Goal: Task Accomplishment & Management: Use online tool/utility

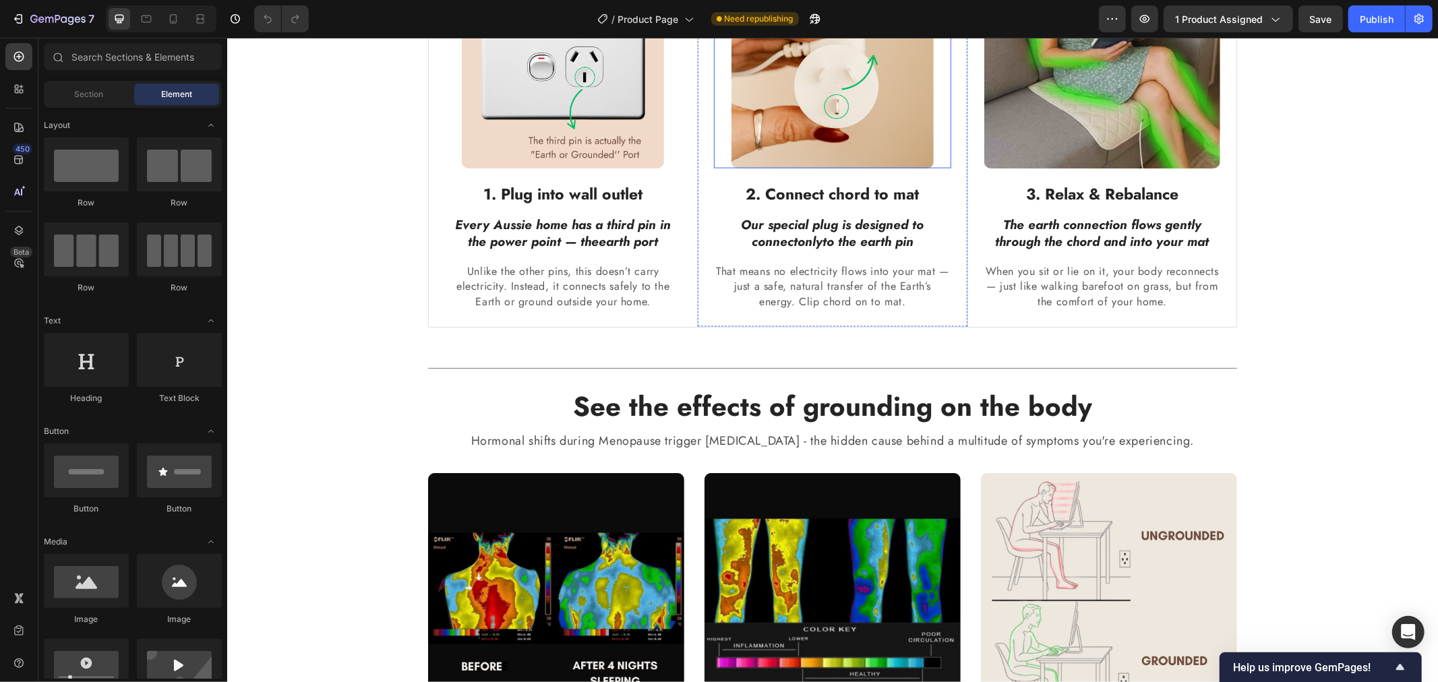
scroll to position [1647, 0]
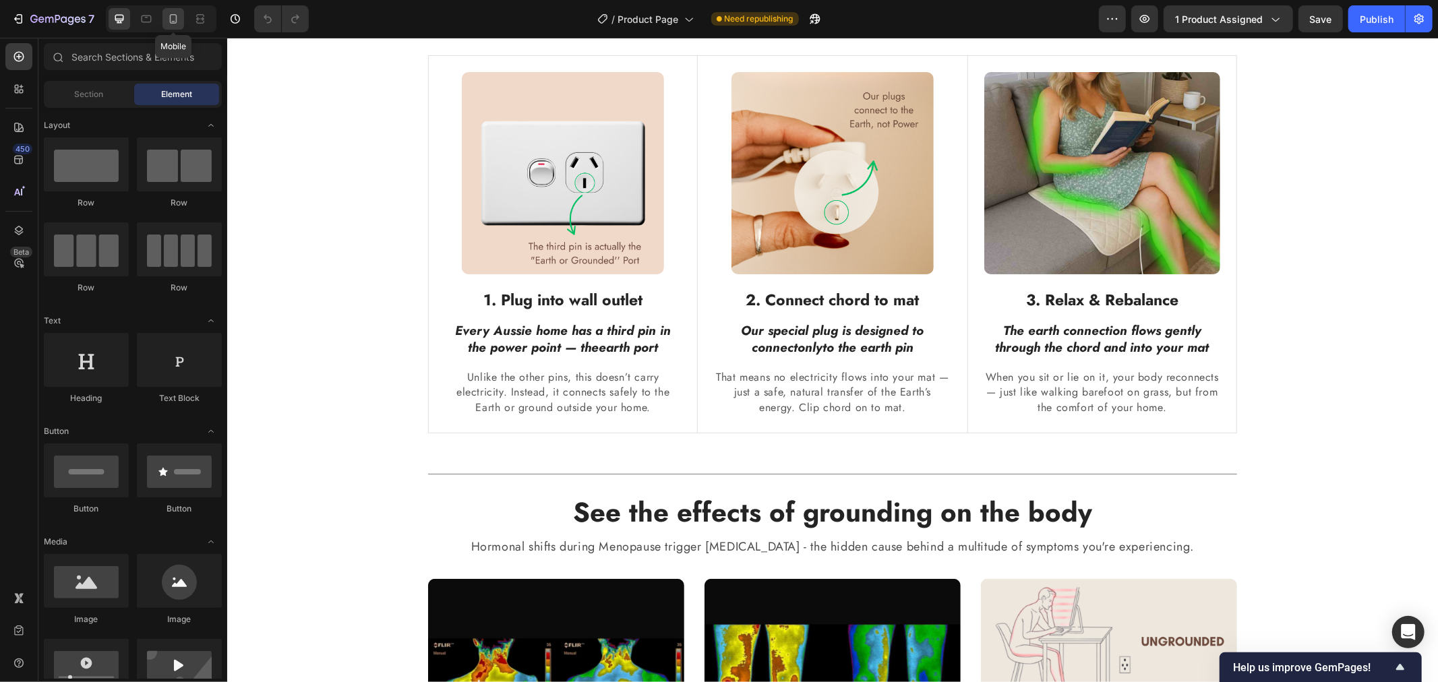
click at [170, 22] on icon at bounding box center [173, 18] width 7 height 9
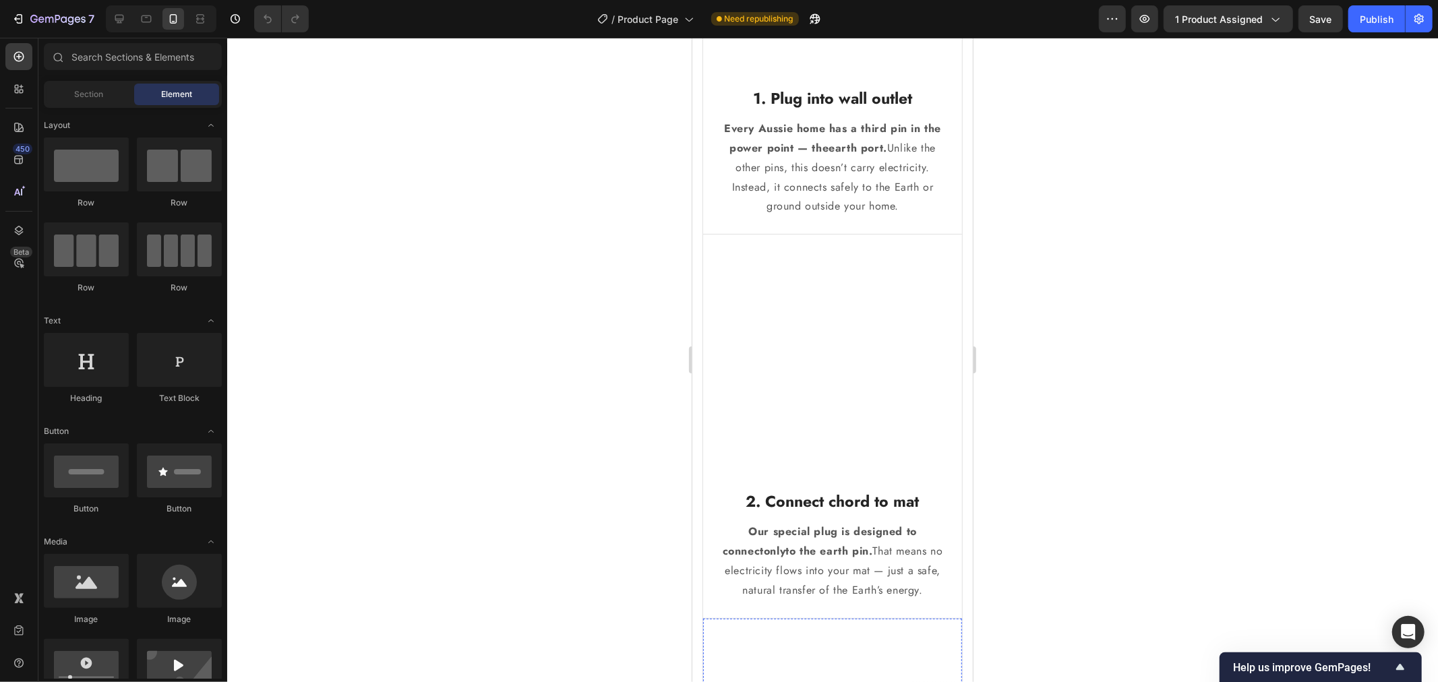
scroll to position [1647, 0]
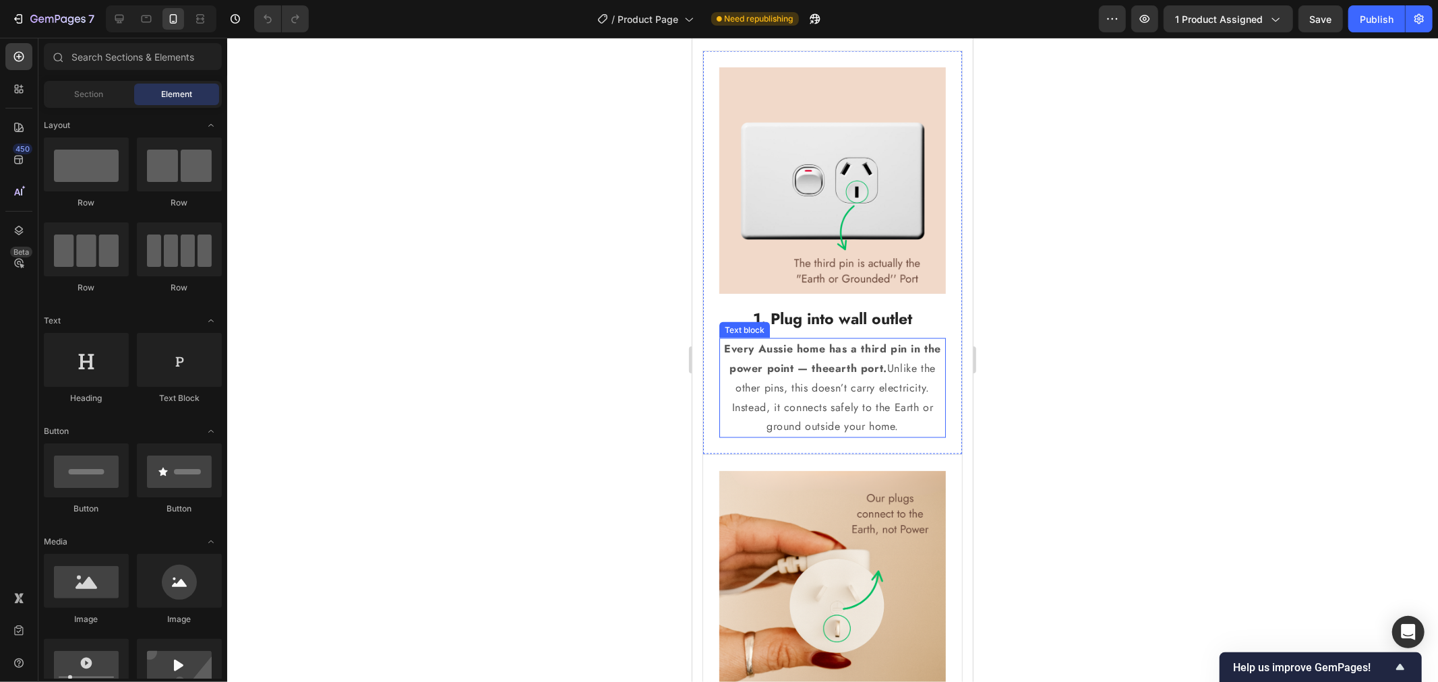
click at [752, 375] on strong "Every Aussie home has a third pin in the power point — the" at bounding box center [831, 357] width 217 height 35
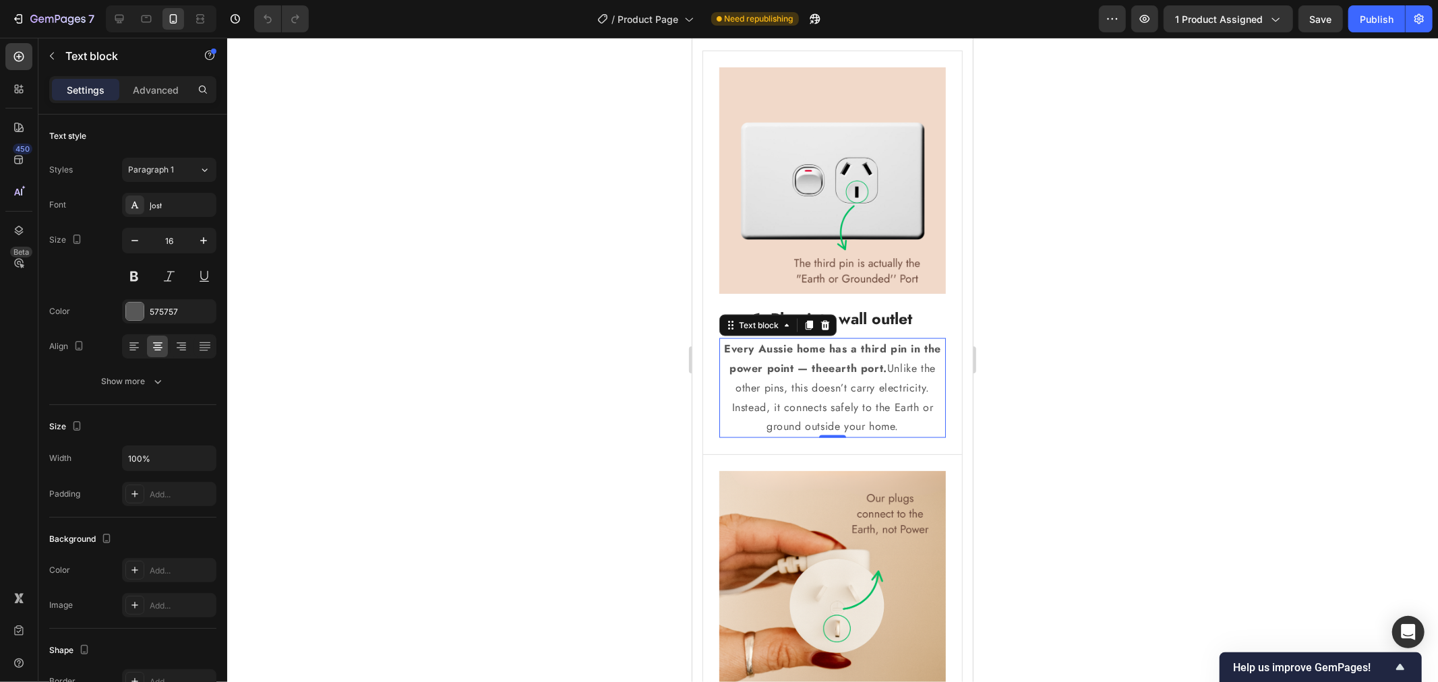
click at [781, 409] on span ". Unlike the other pins, this doesn’t carry electricity. Instead, it connects s…" at bounding box center [833, 396] width 204 height 73
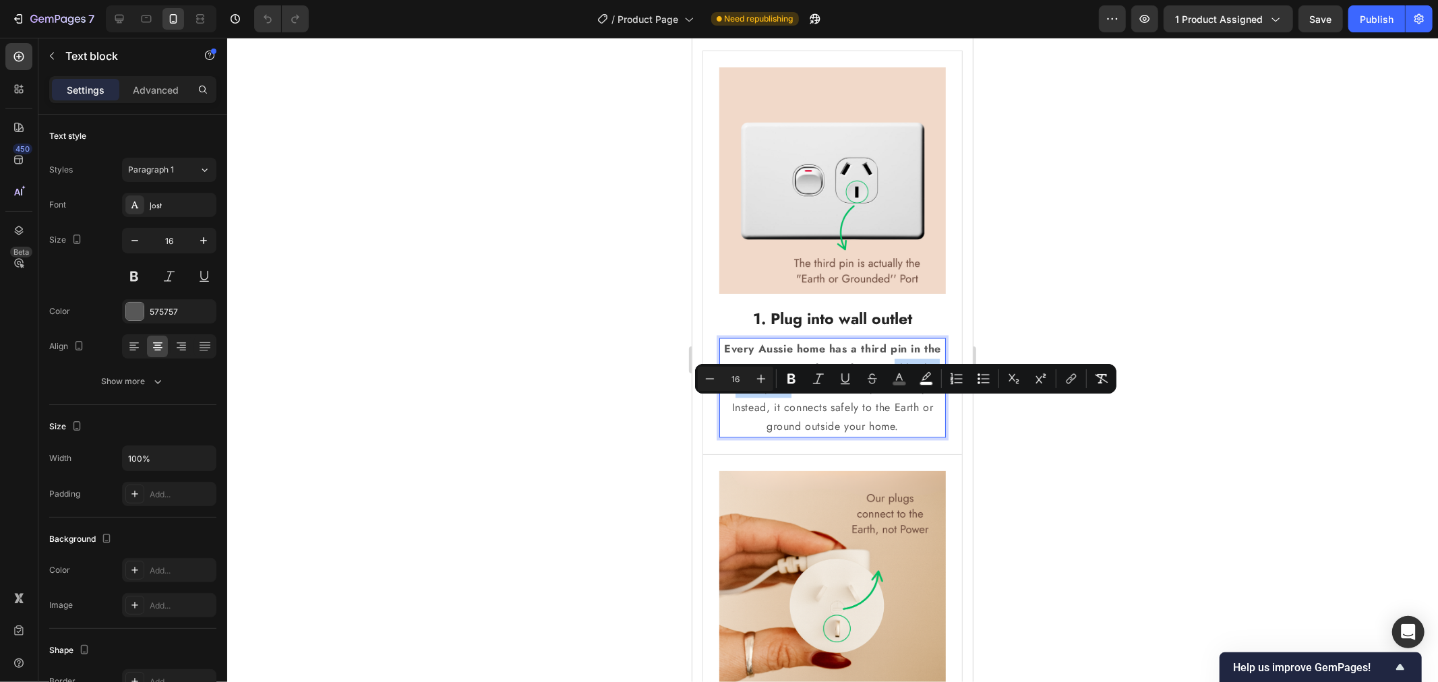
drag, startPoint x: 835, startPoint y: 408, endPoint x: 727, endPoint y: 413, distance: 108.0
click at [727, 413] on p "Every Aussie home has a third pin in the power point — the earth port . Unlike …" at bounding box center [832, 387] width 224 height 97
click at [992, 454] on div at bounding box center [832, 360] width 1211 height 644
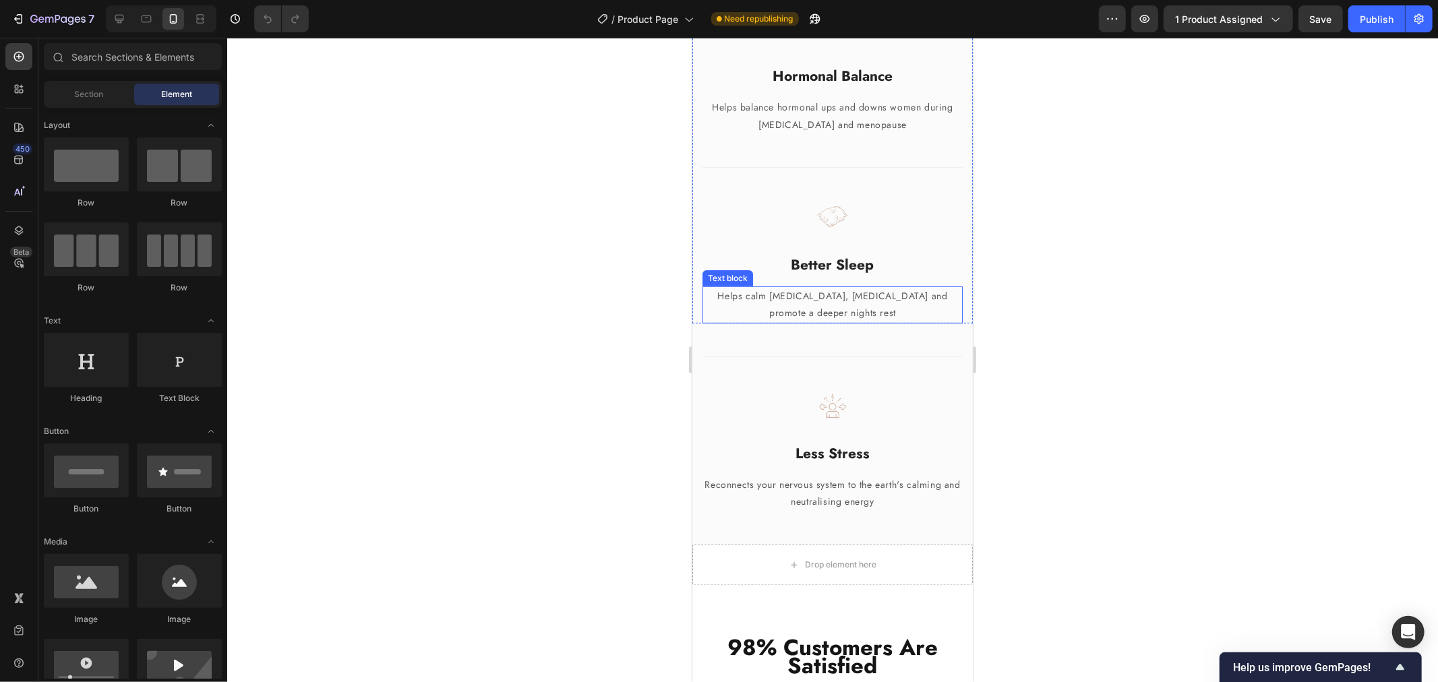
scroll to position [4643, 0]
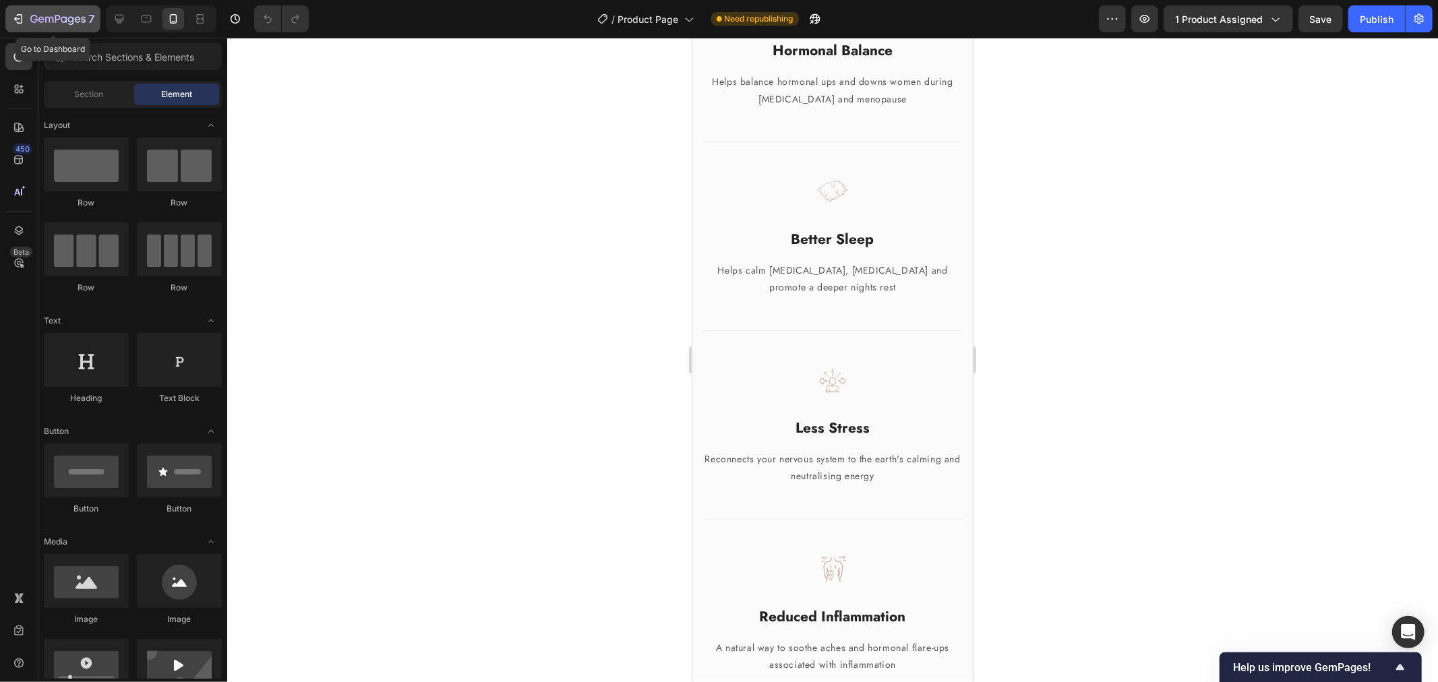
click at [18, 23] on icon "button" at bounding box center [20, 18] width 6 height 9
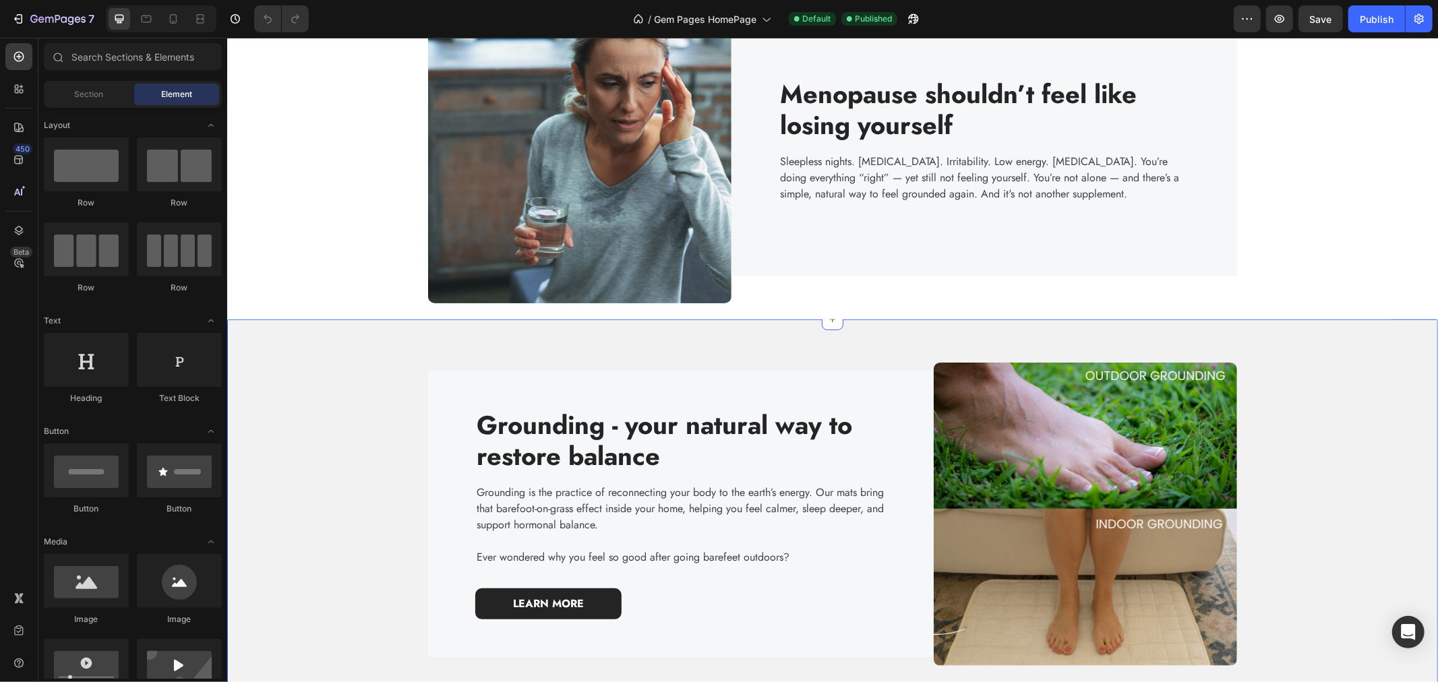
scroll to position [524, 0]
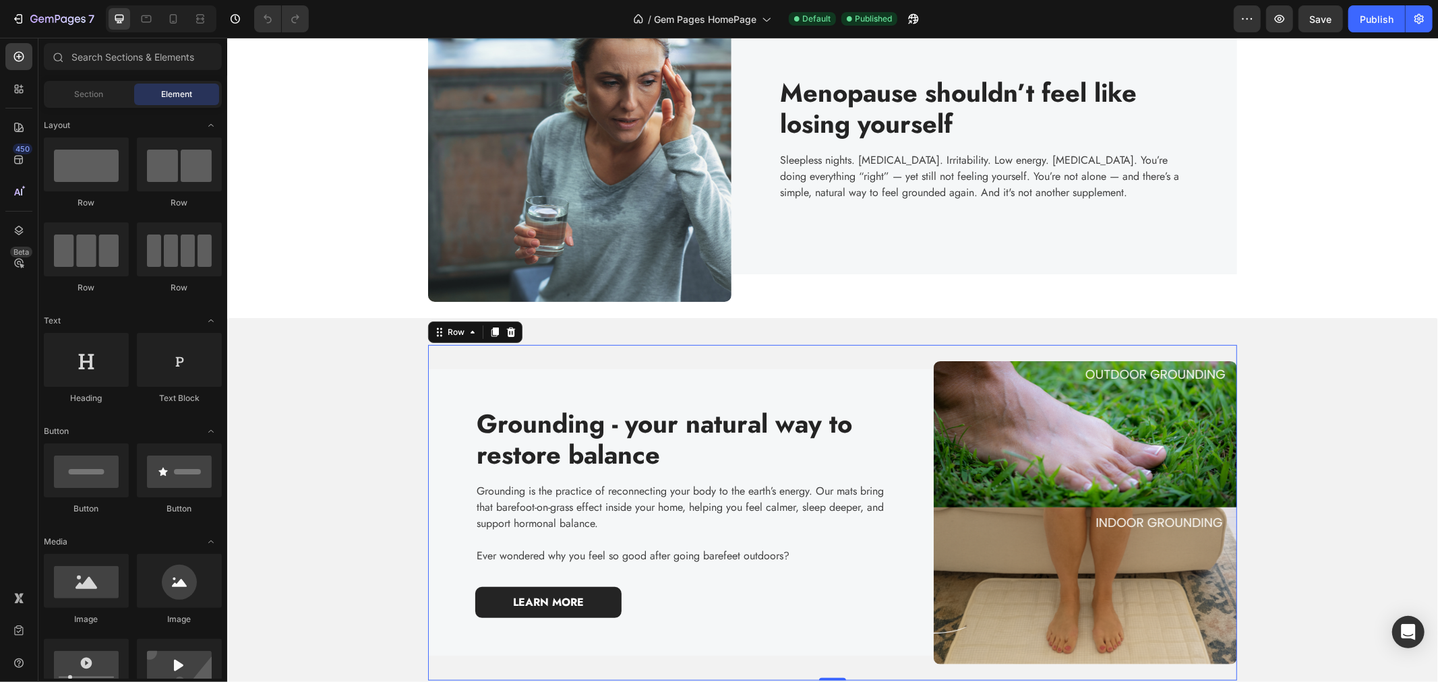
click at [804, 355] on div "Image Grounding - your natural way to restore balance Heading Grounding is the …" at bounding box center [831, 512] width 809 height 336
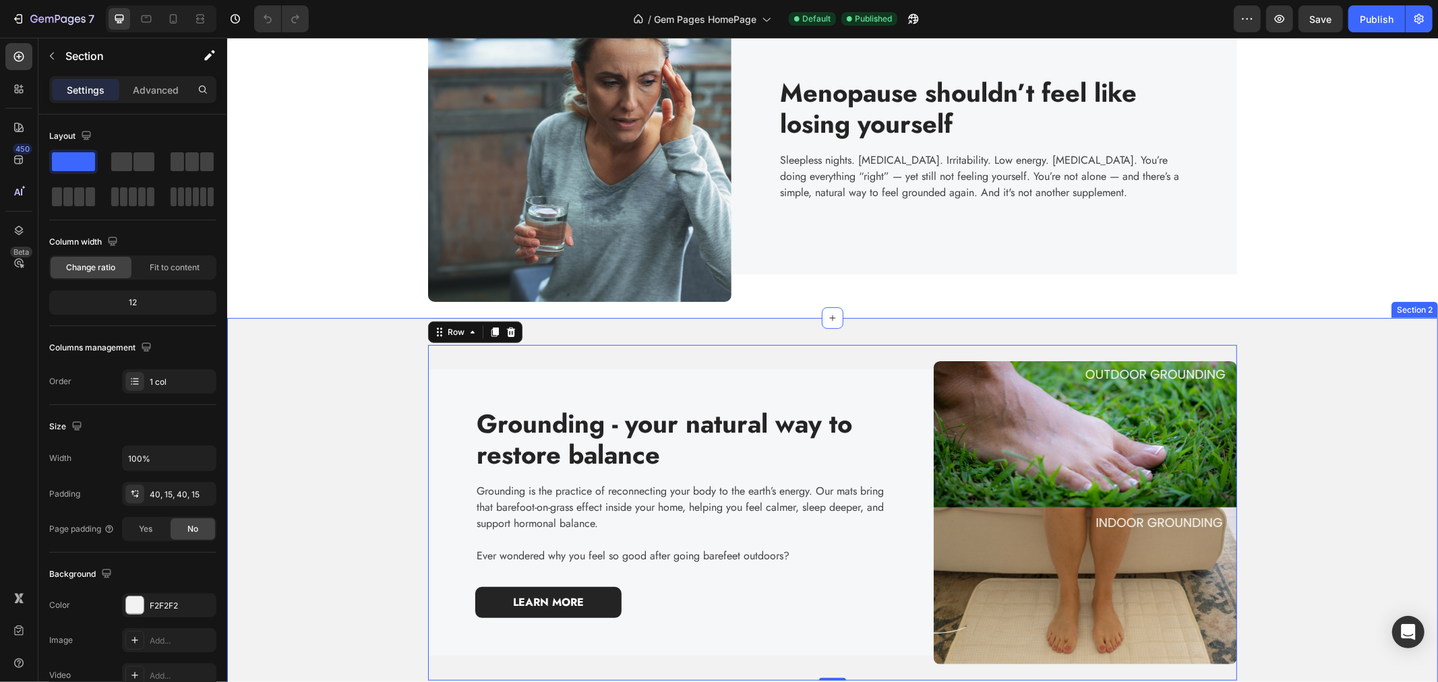
click at [803, 327] on div "Image Grounding - your natural way to restore balance Heading Grounding is the …" at bounding box center [831, 512] width 1211 height 390
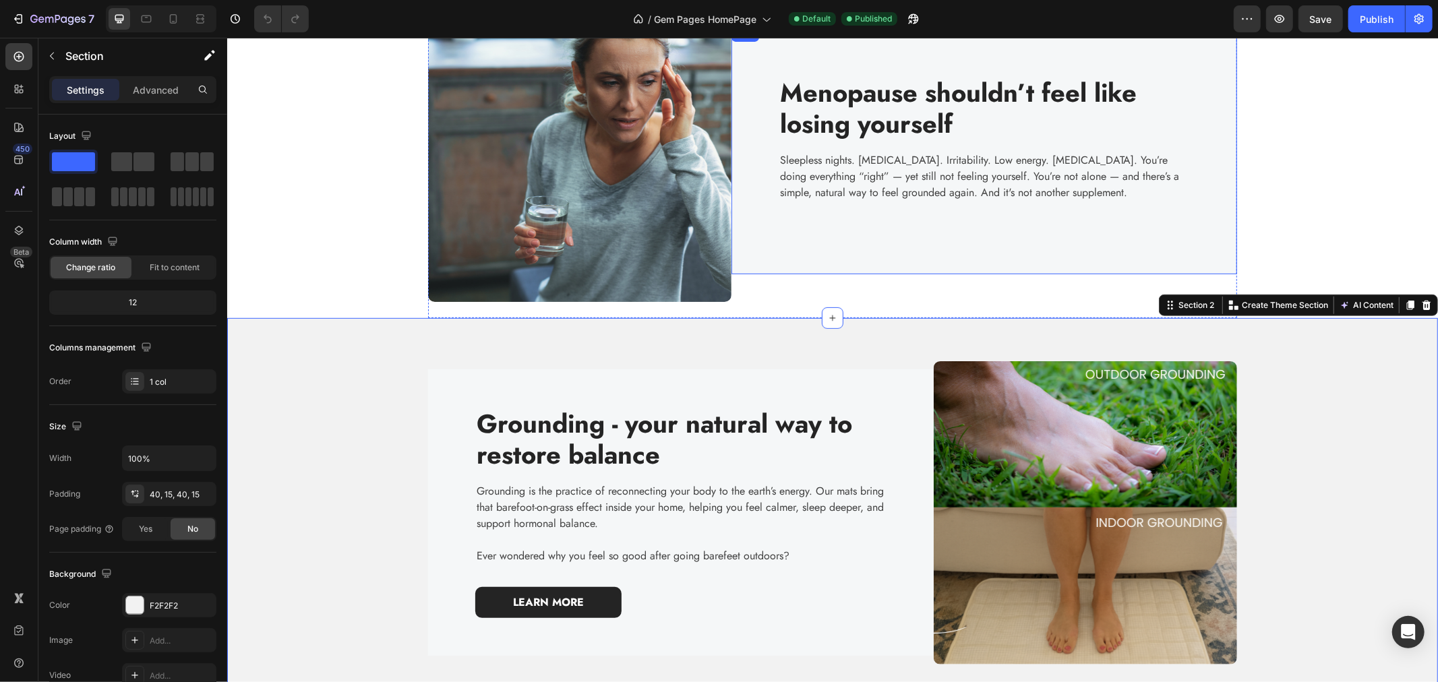
click at [734, 260] on div "Menopause shouldn’t feel like losing yourself Heading Sleepless nights. Hot flu…" at bounding box center [984, 149] width 506 height 249
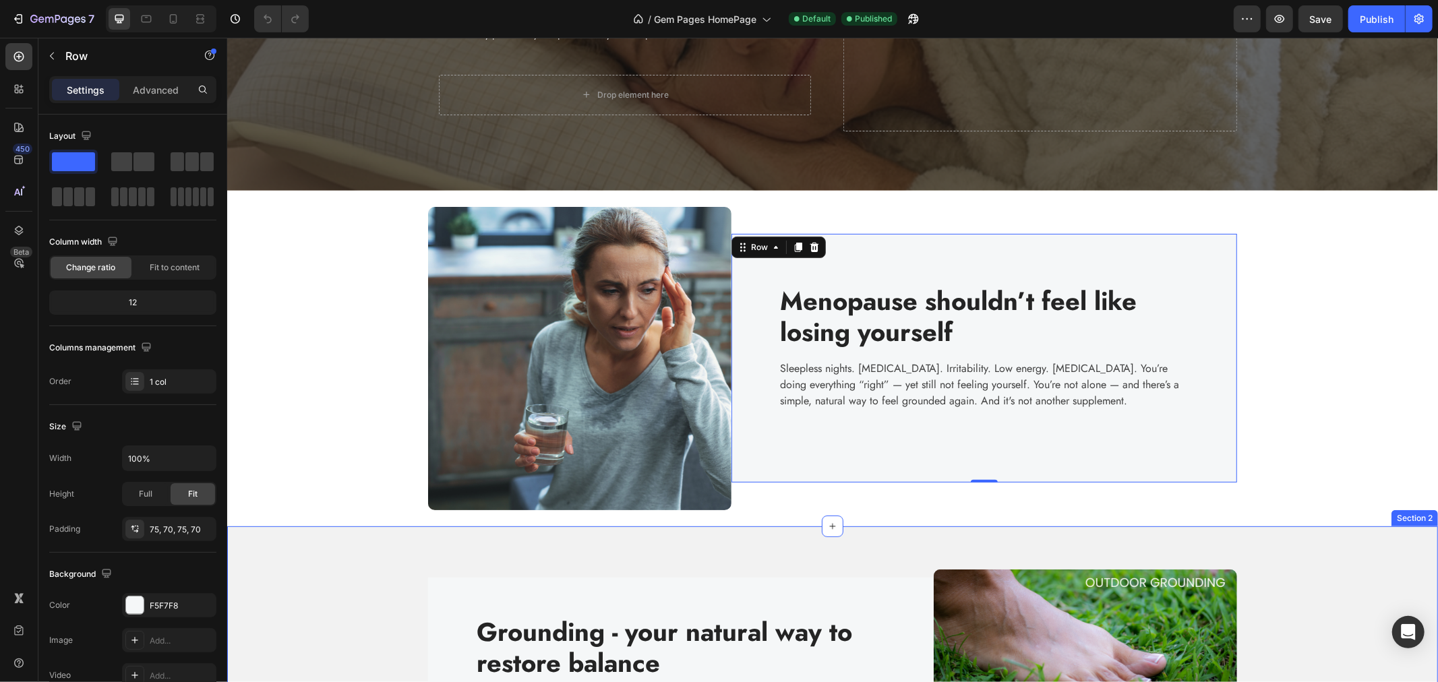
scroll to position [299, 0]
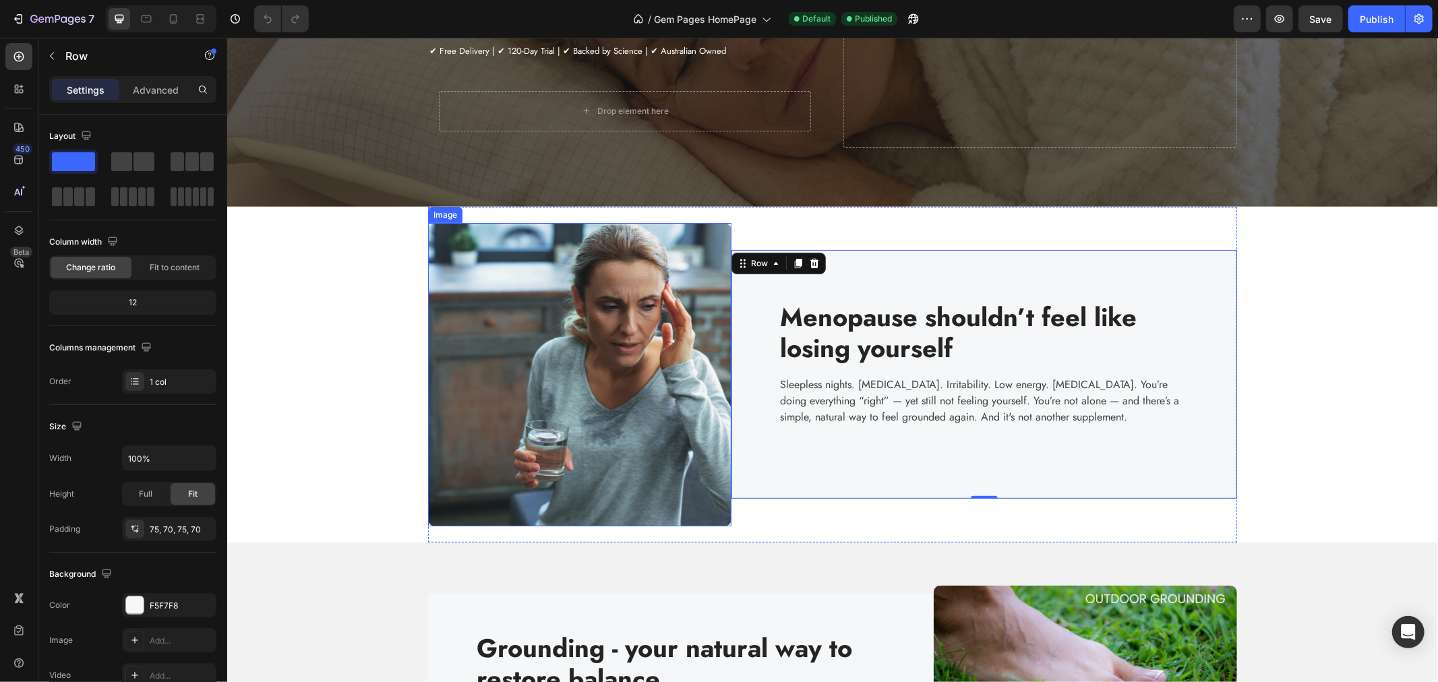
click at [494, 422] on img at bounding box center [578, 373] width 303 height 303
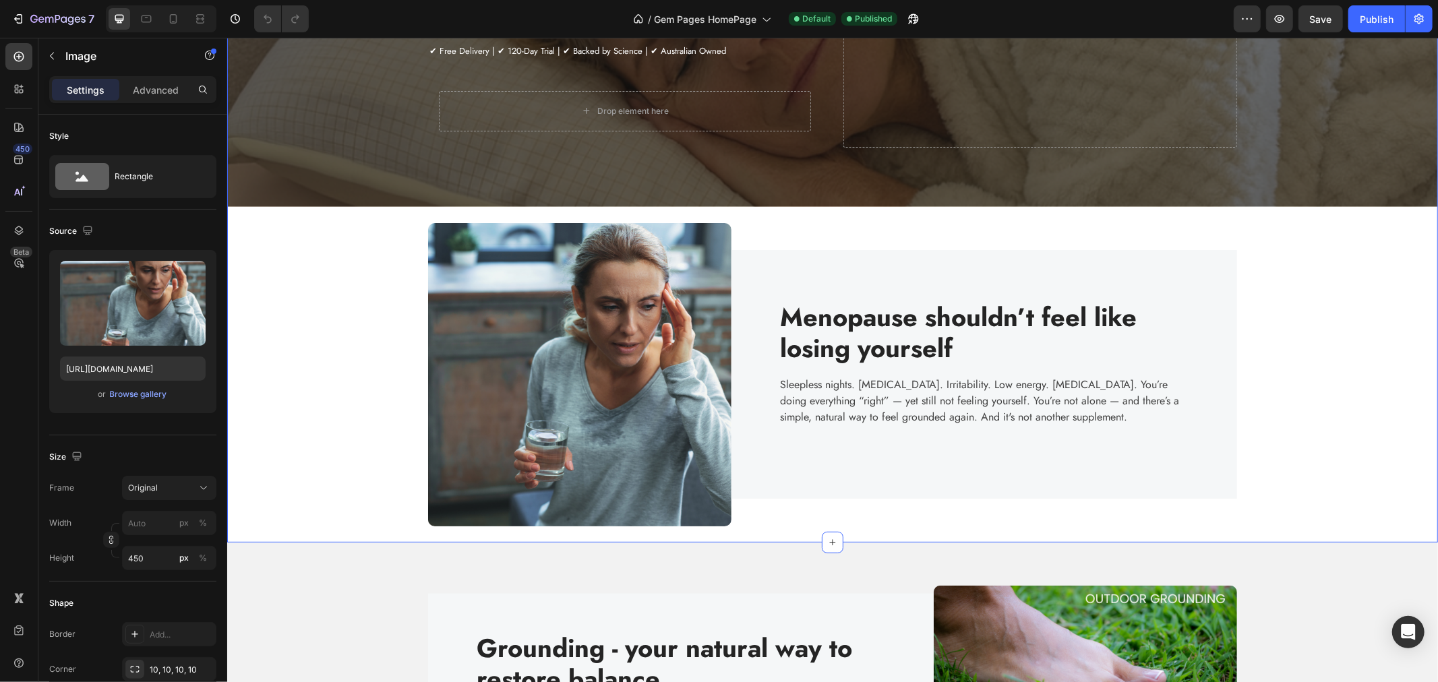
click at [363, 415] on div "Sleep Better. Stress Less. Rebalance Naturally. Heading Australia’s first groun…" at bounding box center [831, 153] width 1211 height 777
click at [520, 421] on img at bounding box center [578, 373] width 303 height 303
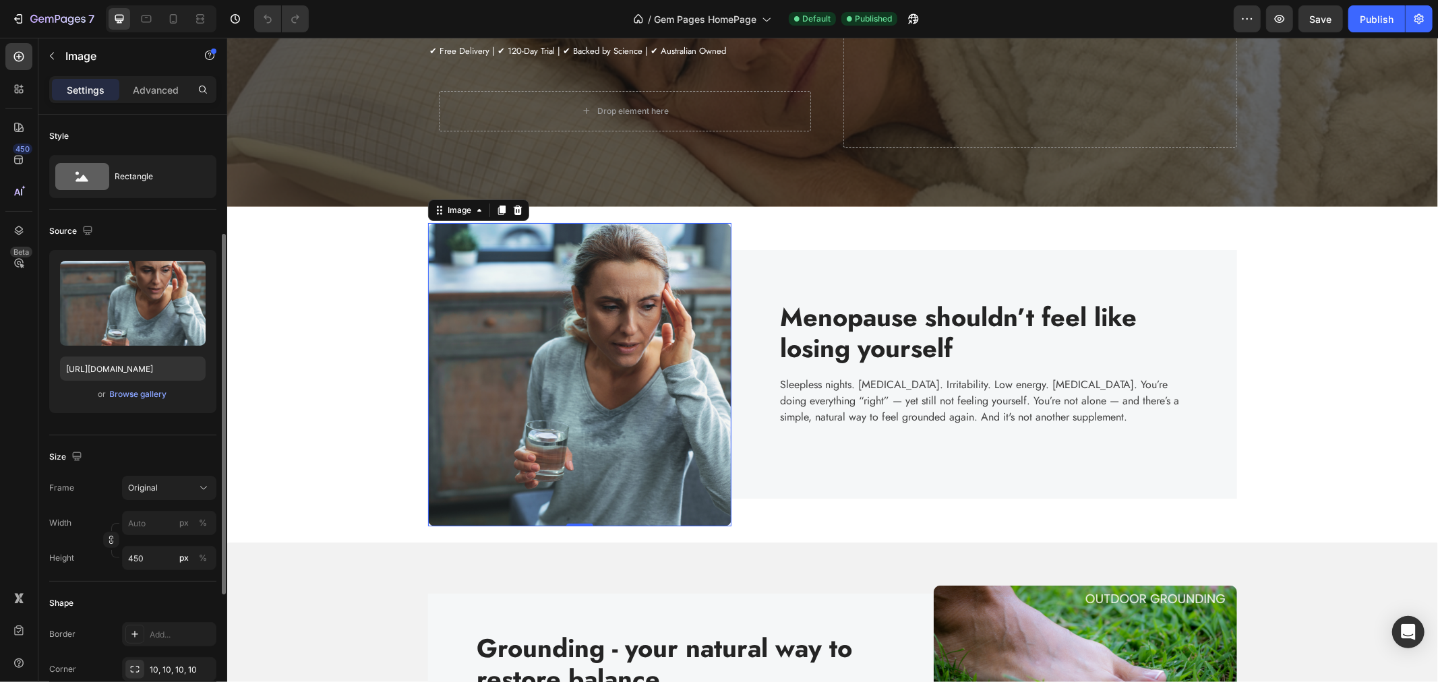
scroll to position [150, 0]
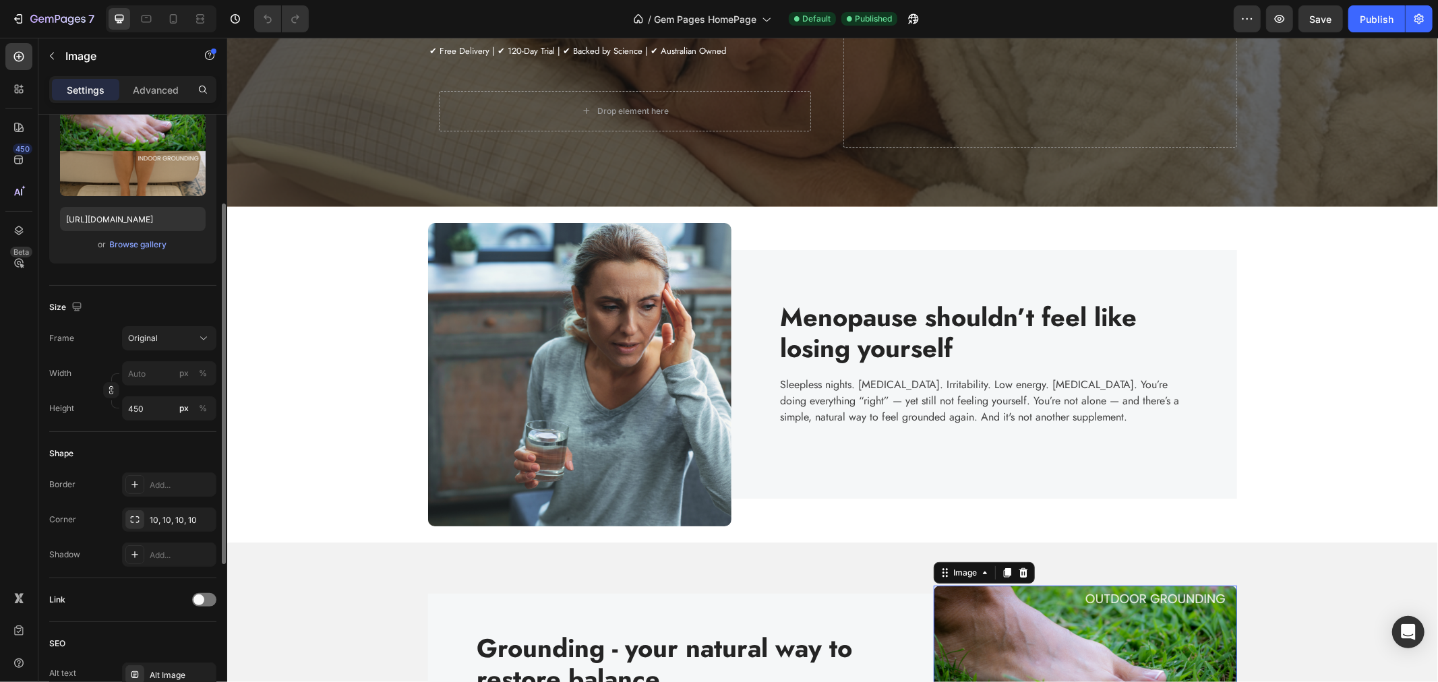
scroll to position [374, 0]
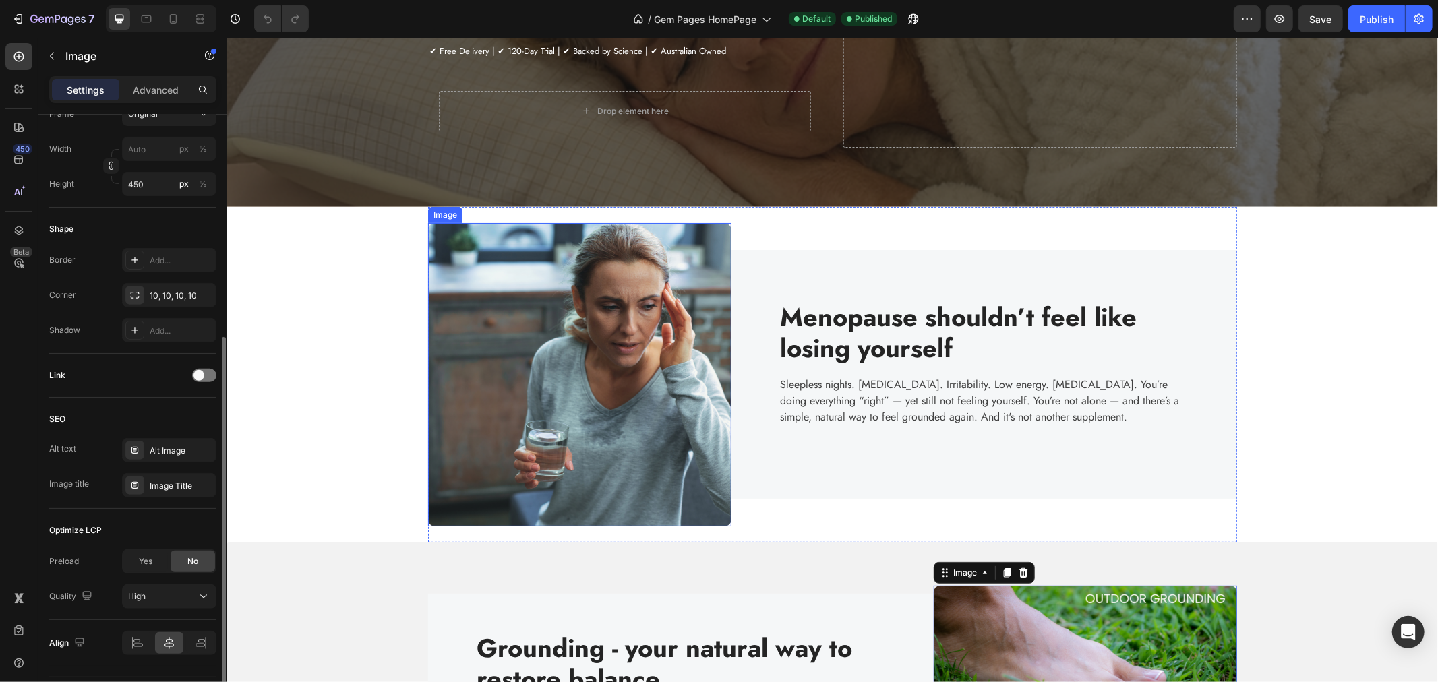
click at [515, 392] on img at bounding box center [578, 373] width 303 height 303
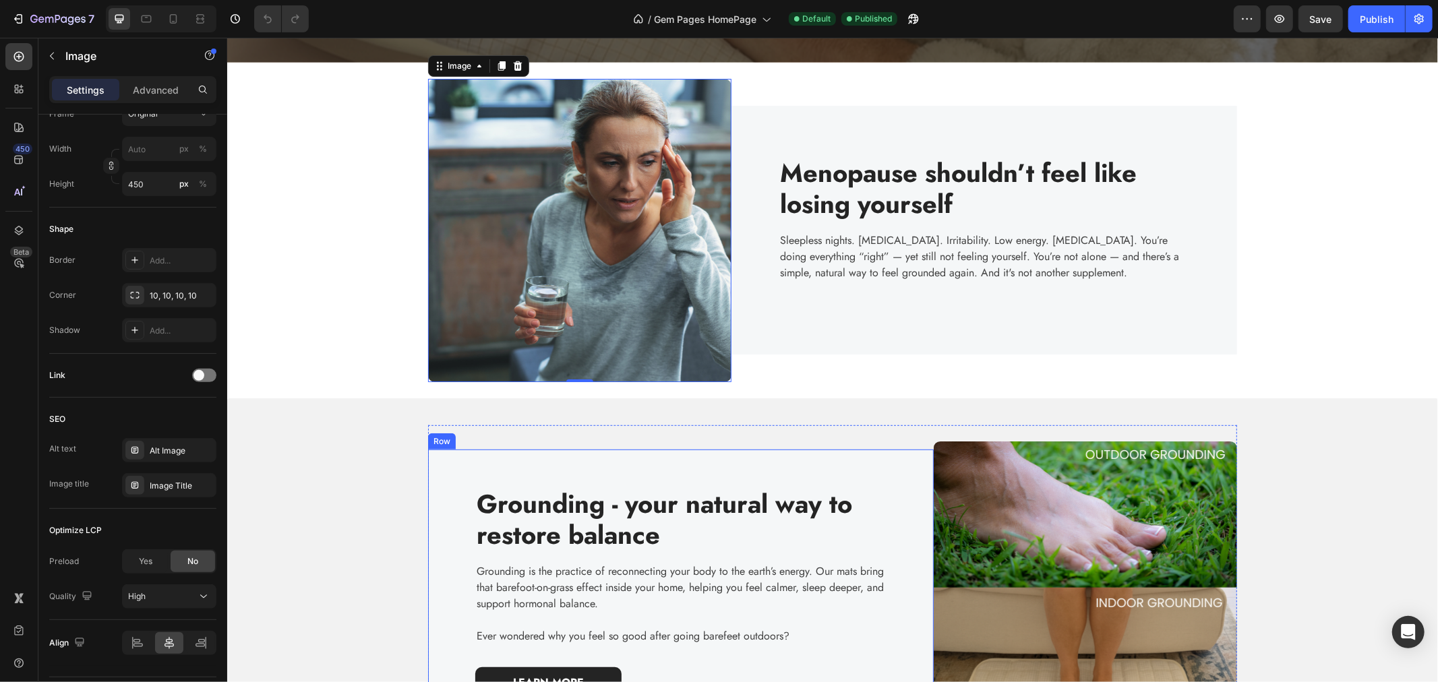
scroll to position [449, 0]
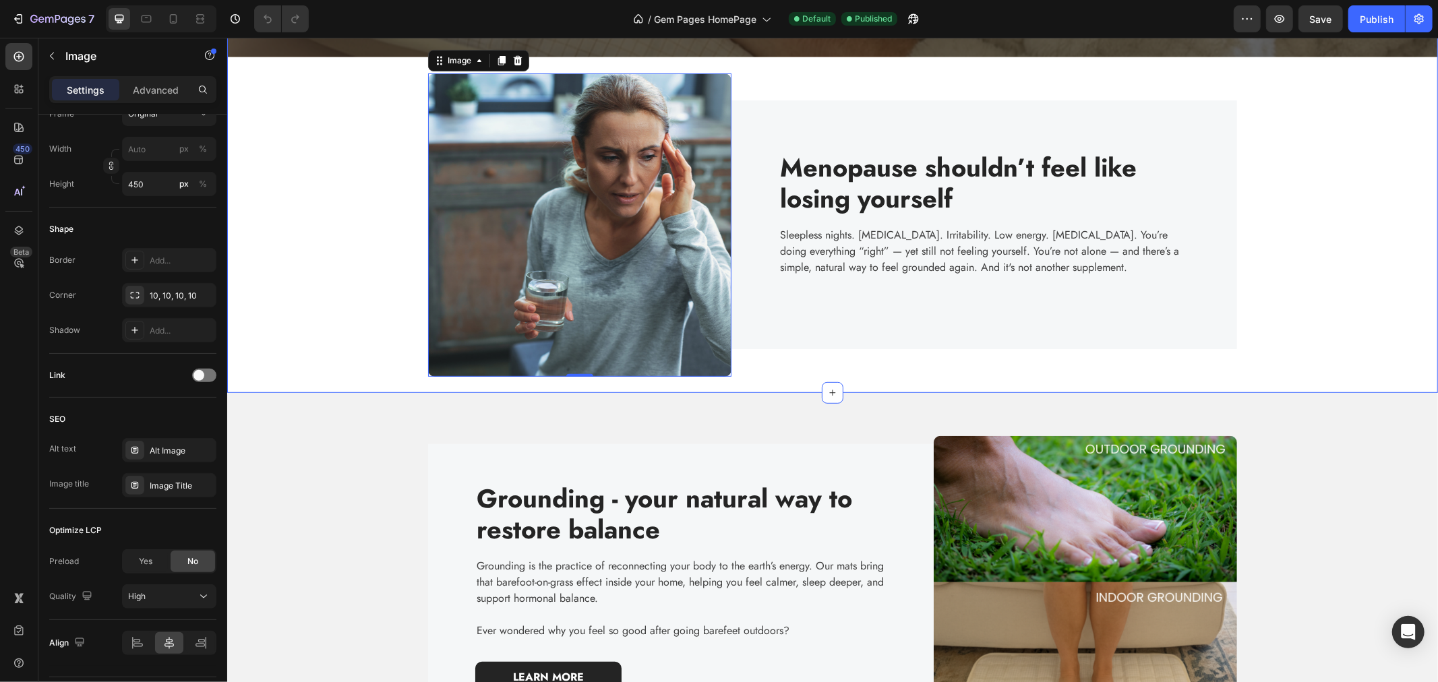
click at [388, 379] on div "Sleep Better. Stress Less. Rebalance Naturally. Heading Australia’s first groun…" at bounding box center [831, 4] width 1211 height 777
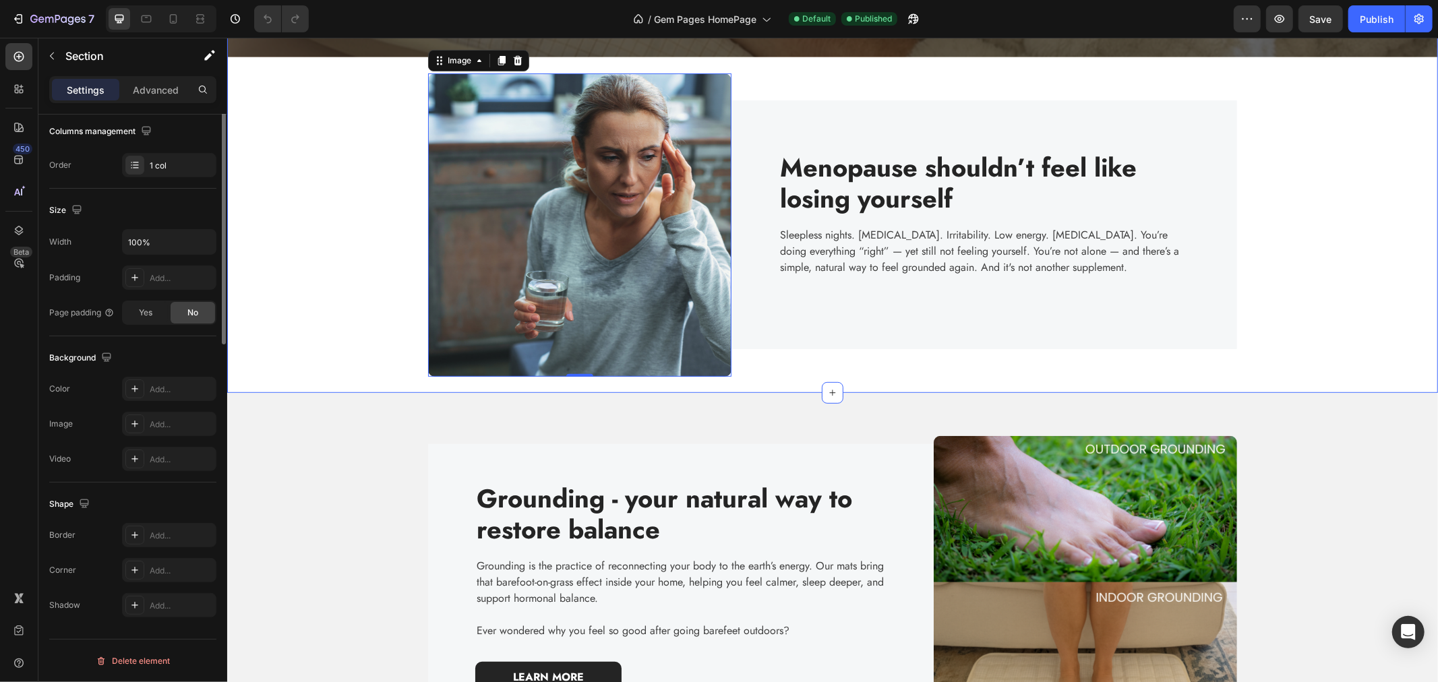
scroll to position [0, 0]
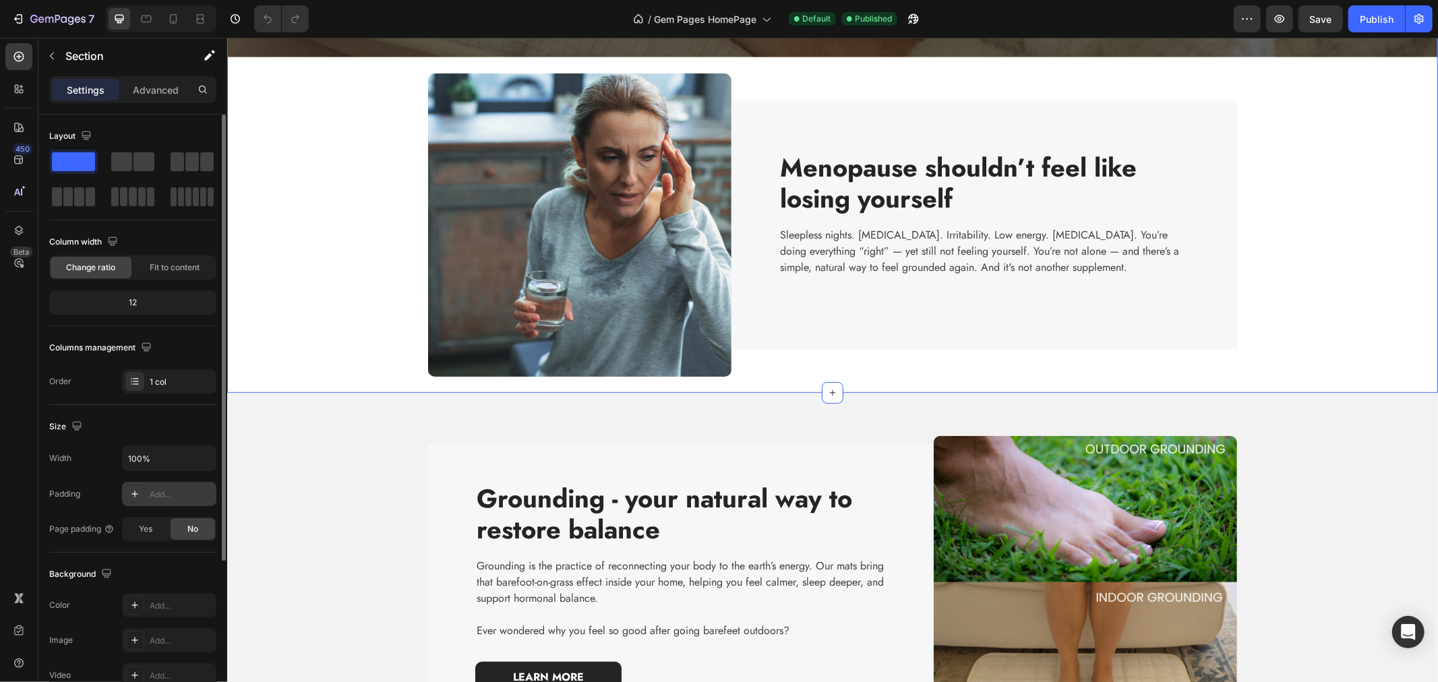
click at [184, 501] on div "Add..." at bounding box center [169, 494] width 94 height 24
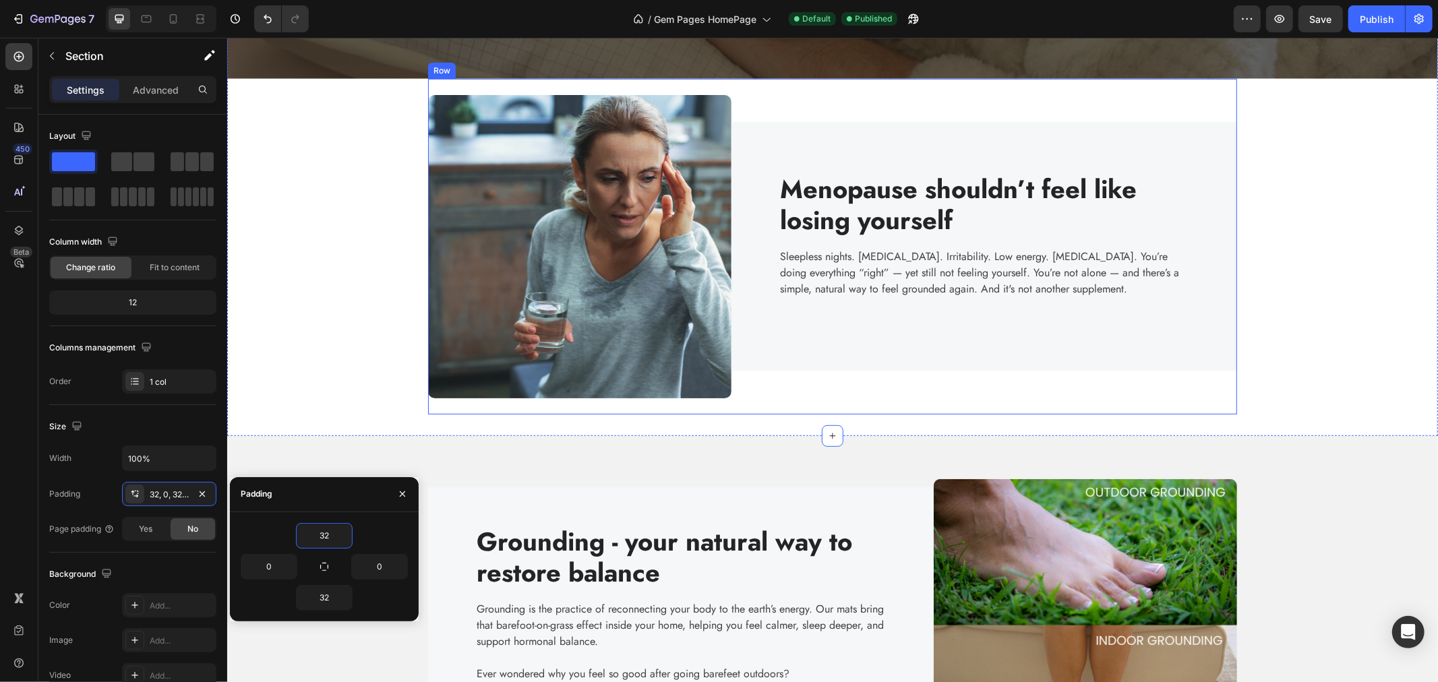
click at [690, 86] on div "Image Menopause shouldn’t feel like losing yourself Heading Sleepless nights. H…" at bounding box center [831, 246] width 809 height 336
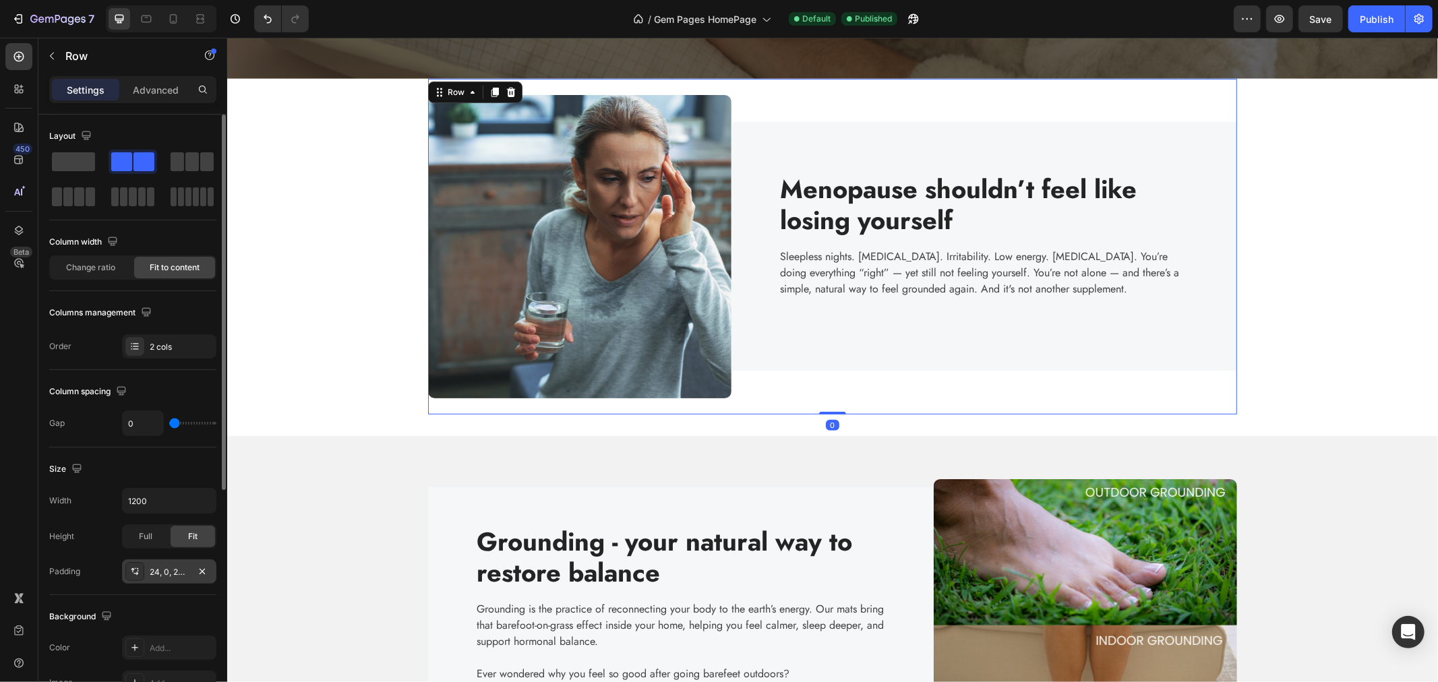
click at [165, 576] on div "24, 0, 24, 0" at bounding box center [169, 572] width 39 height 12
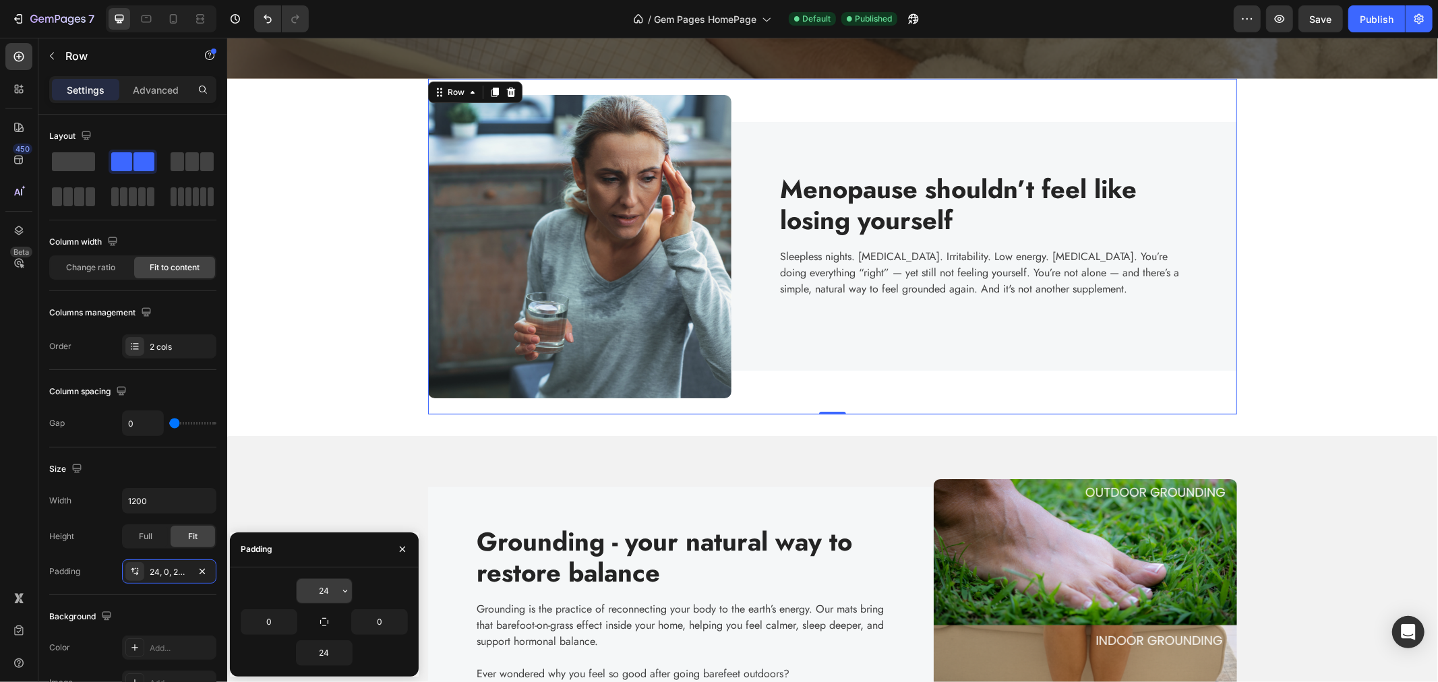
click at [334, 590] on input "24" at bounding box center [324, 591] width 55 height 24
click at [346, 594] on icon "button" at bounding box center [345, 591] width 11 height 11
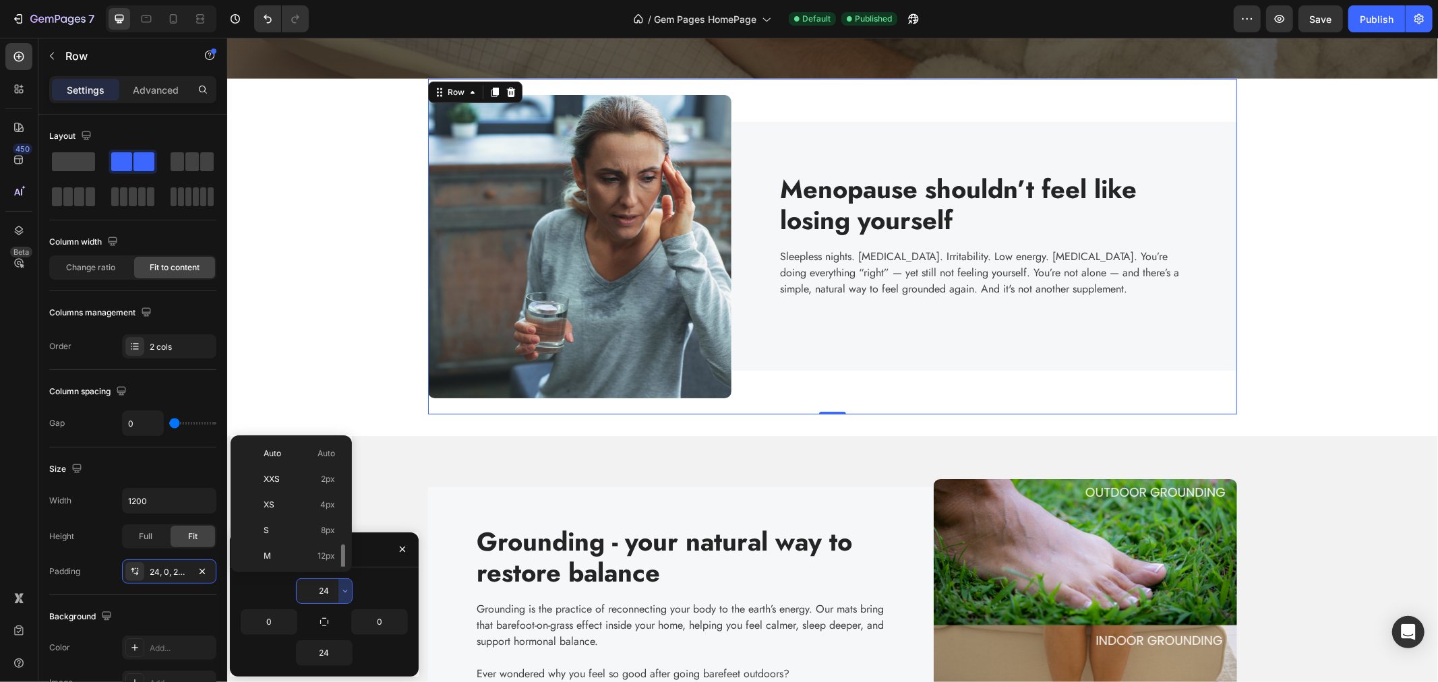
scroll to position [72, 0]
click at [288, 563] on p "2XL 32px" at bounding box center [299, 561] width 71 height 12
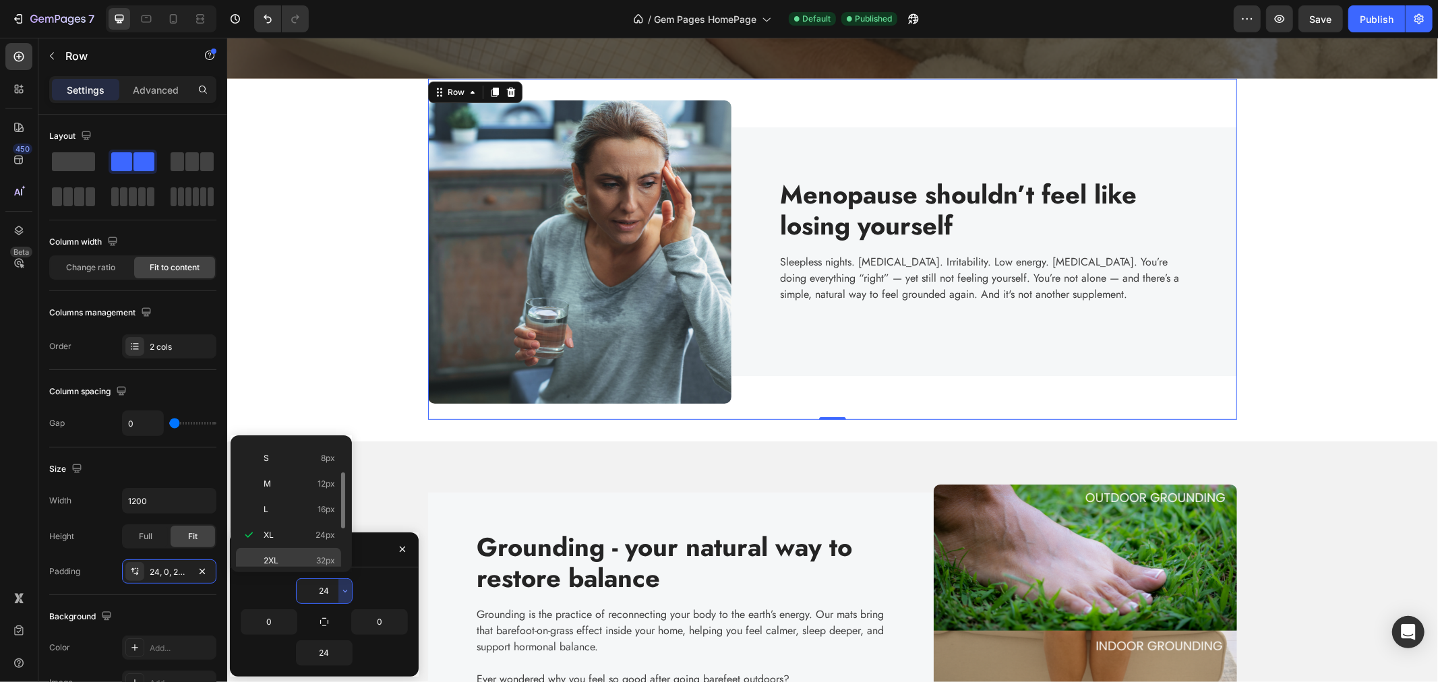
type input "32"
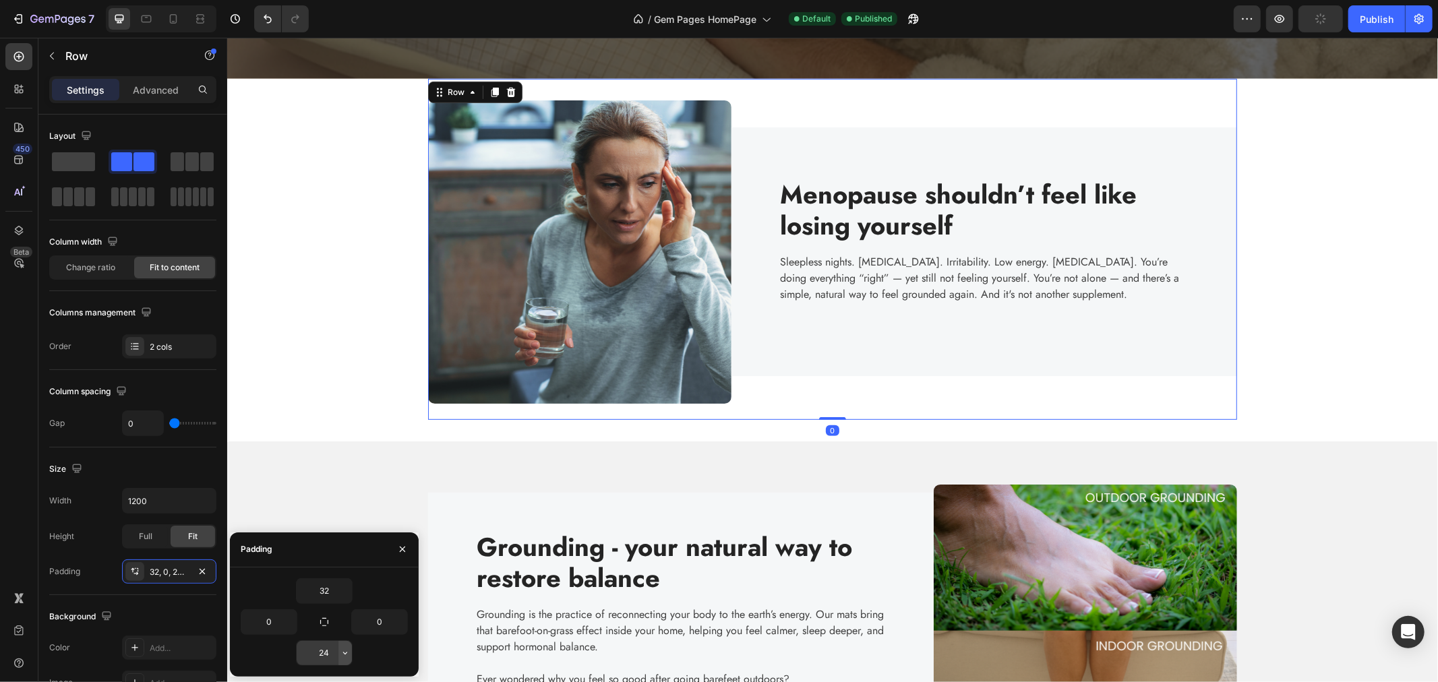
click at [340, 655] on icon "button" at bounding box center [345, 653] width 11 height 11
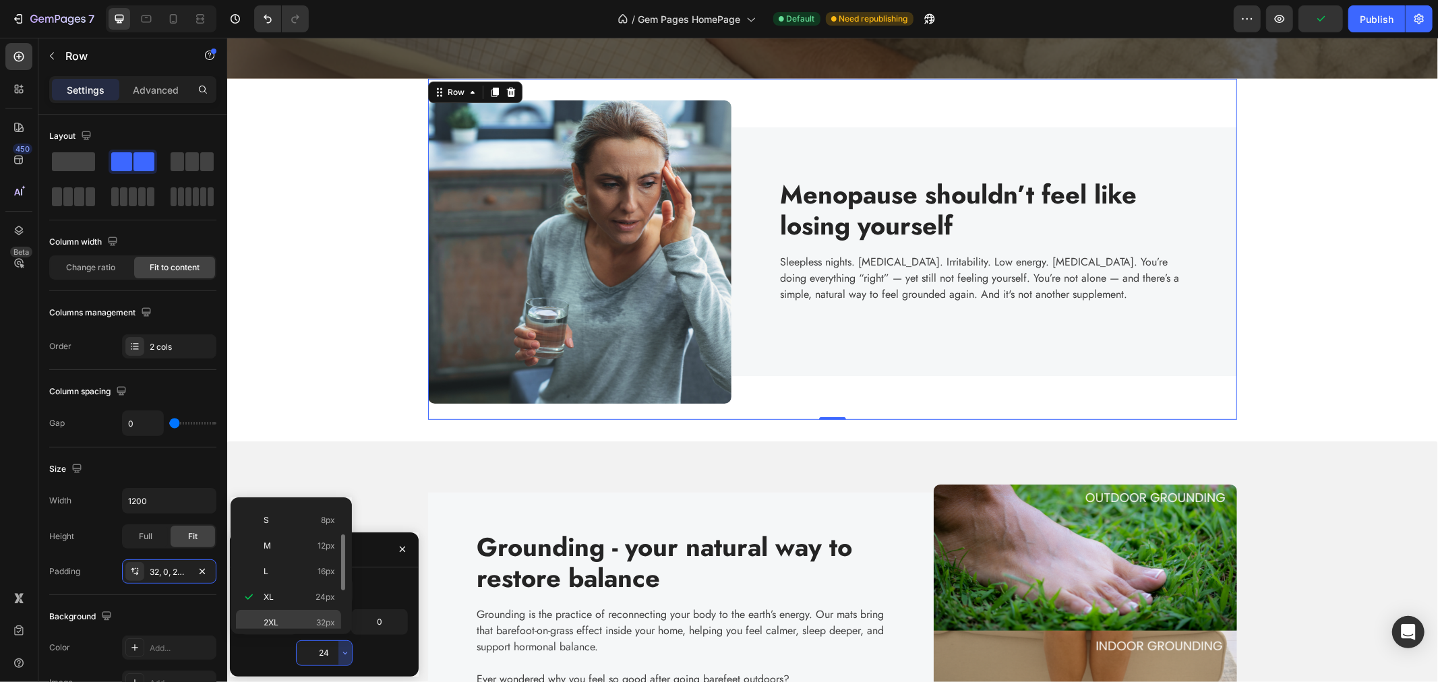
click at [307, 621] on p "2XL 32px" at bounding box center [299, 623] width 71 height 12
type input "32"
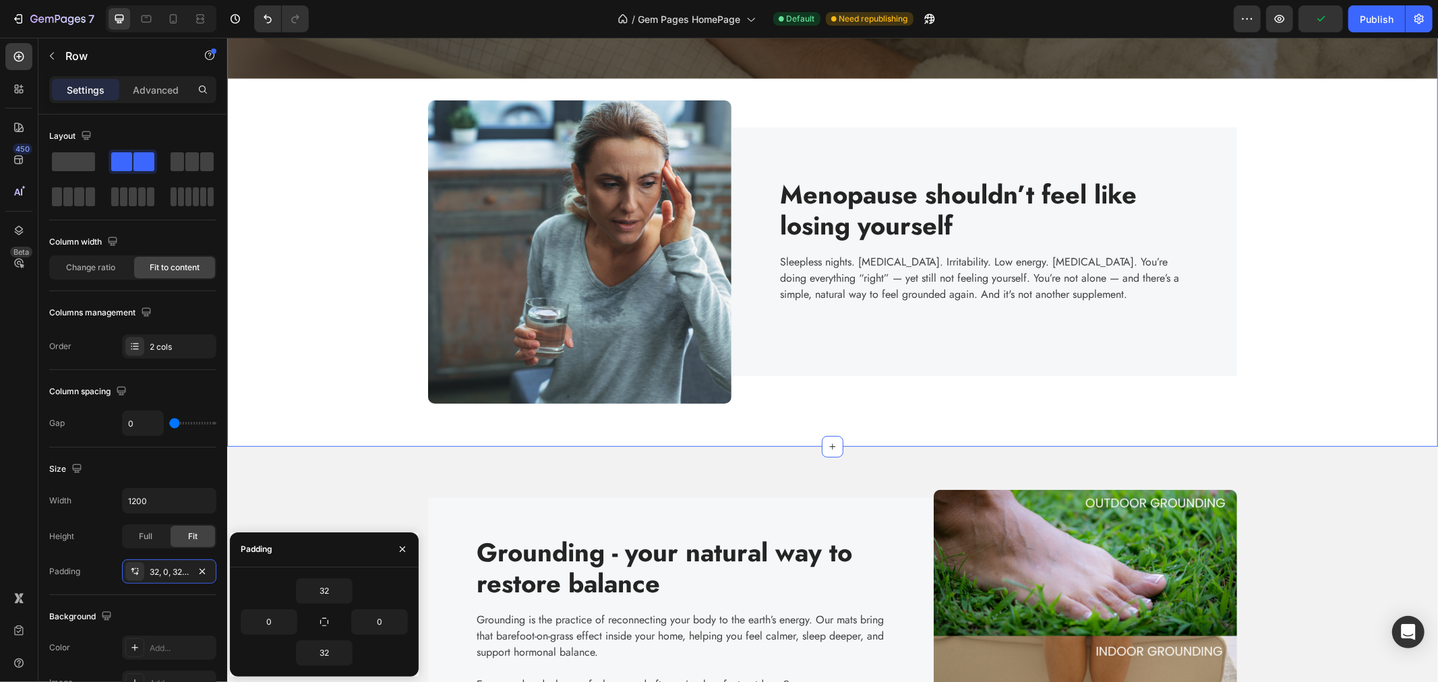
click at [353, 421] on div "Sleep Better. Stress Less. Rebalance Naturally. Heading Australia’s first groun…" at bounding box center [831, 30] width 1211 height 787
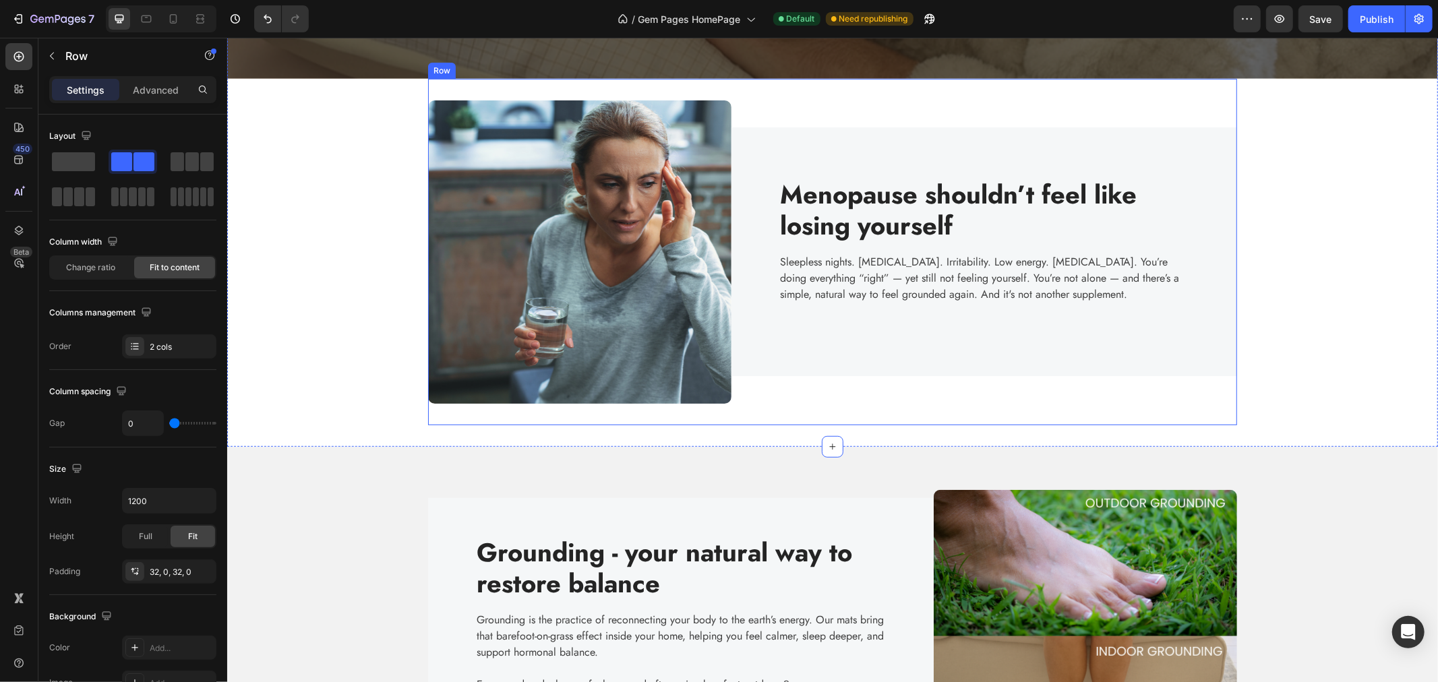
click at [512, 90] on div "Image Menopause shouldn’t feel like losing yourself Heading Sleepless nights. H…" at bounding box center [831, 251] width 809 height 346
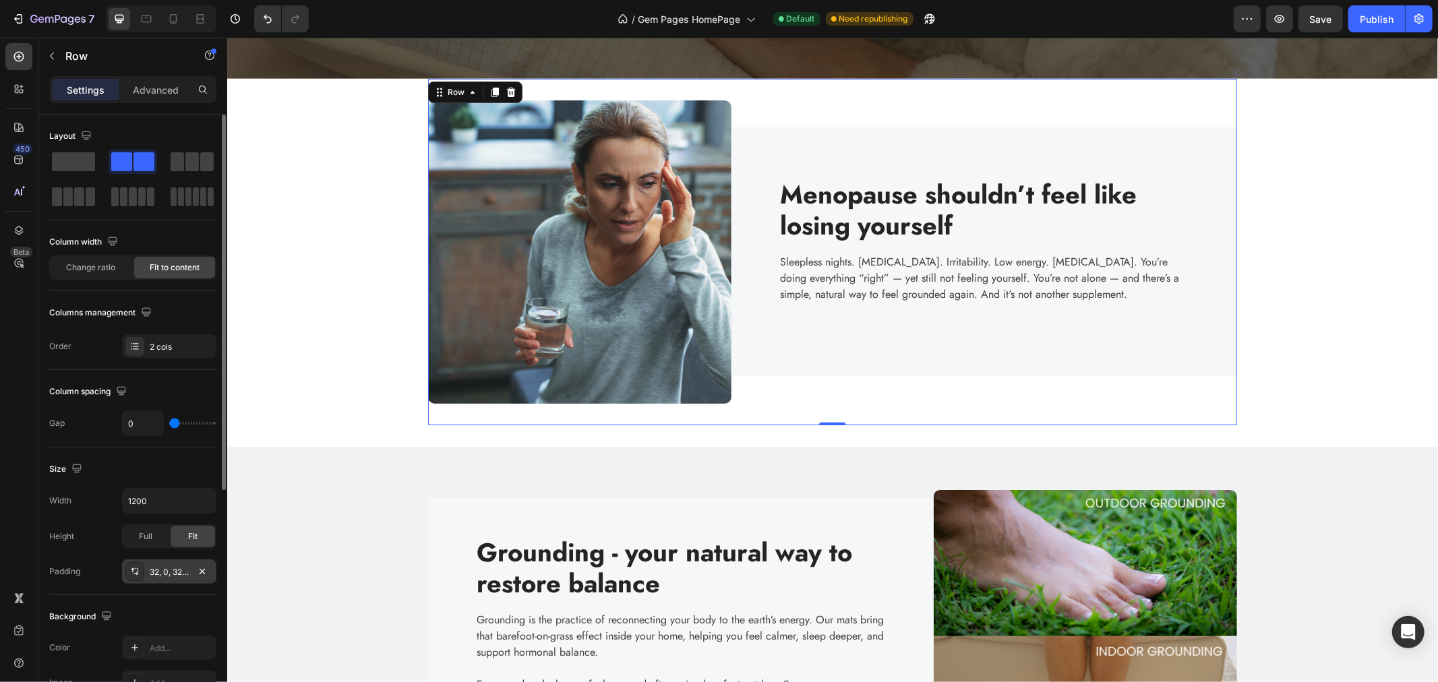
click at [159, 569] on div "32, 0, 32, 0" at bounding box center [169, 572] width 39 height 12
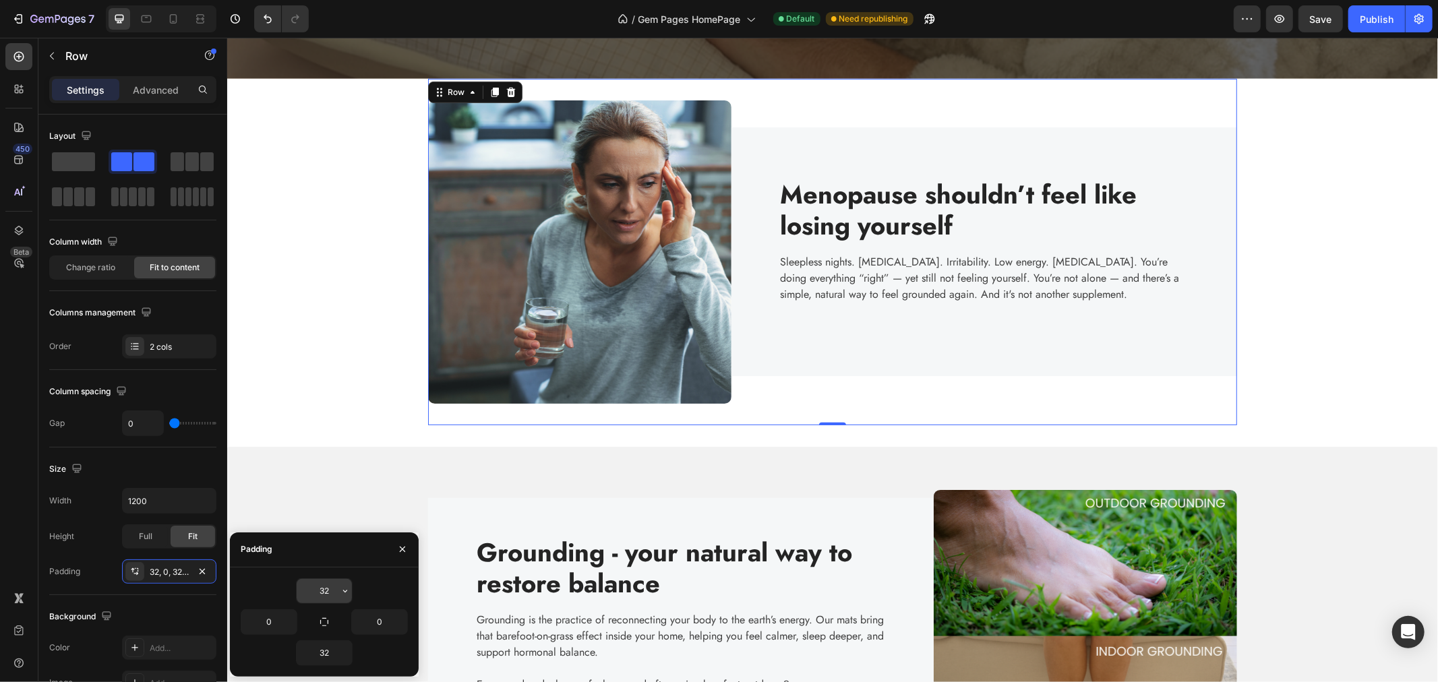
click at [334, 593] on input "32" at bounding box center [324, 591] width 55 height 24
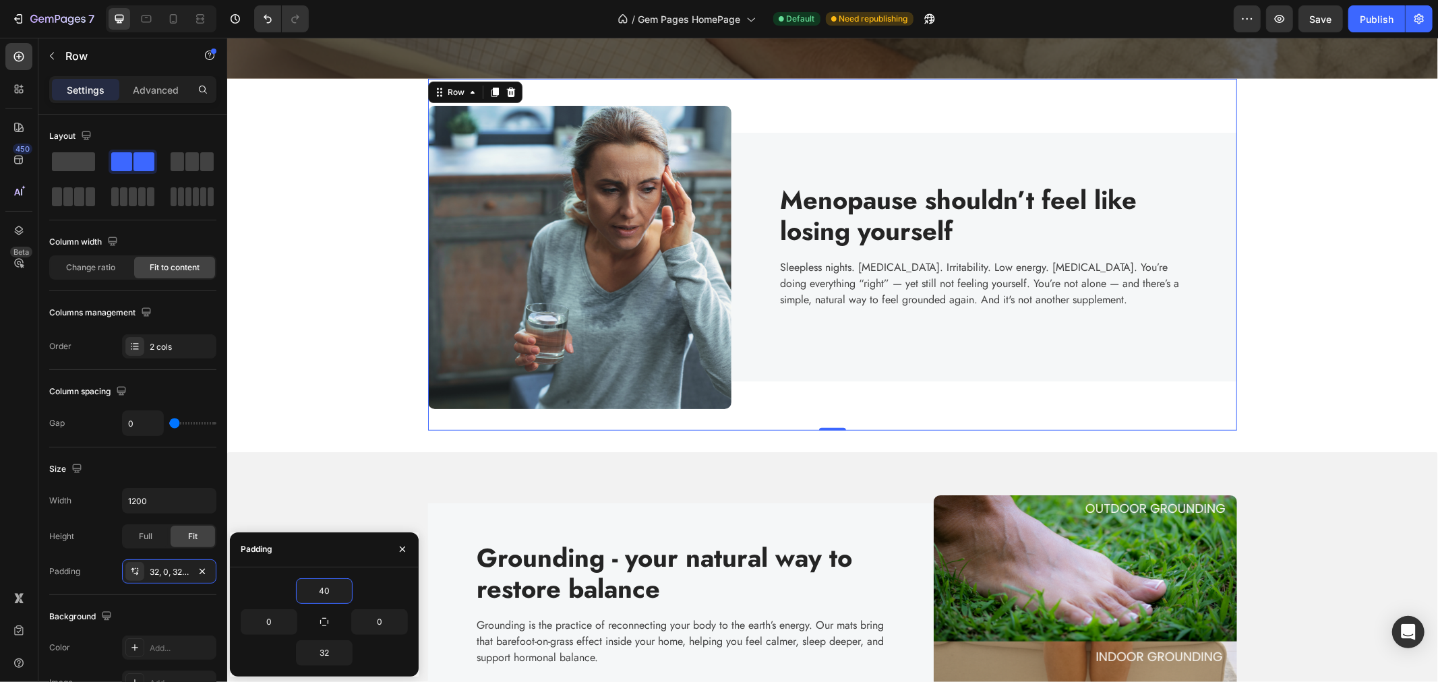
type input "4"
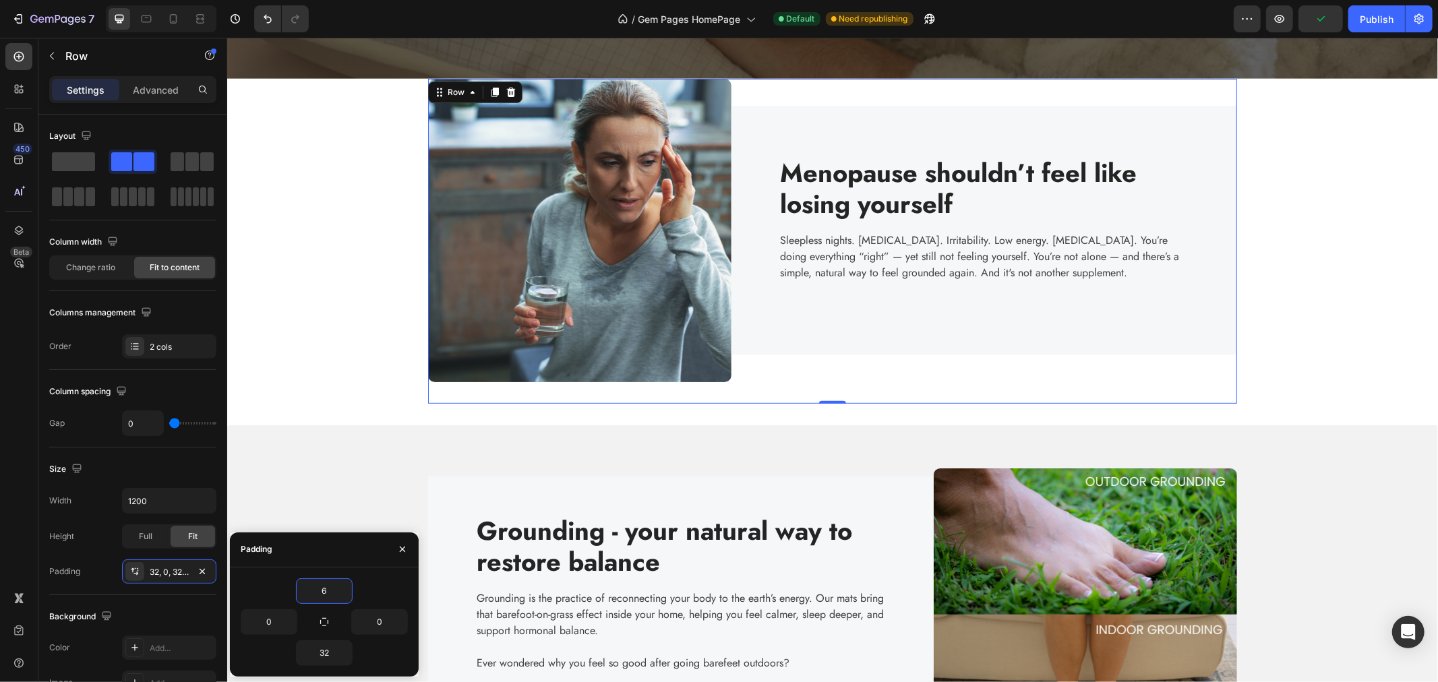
type input "60"
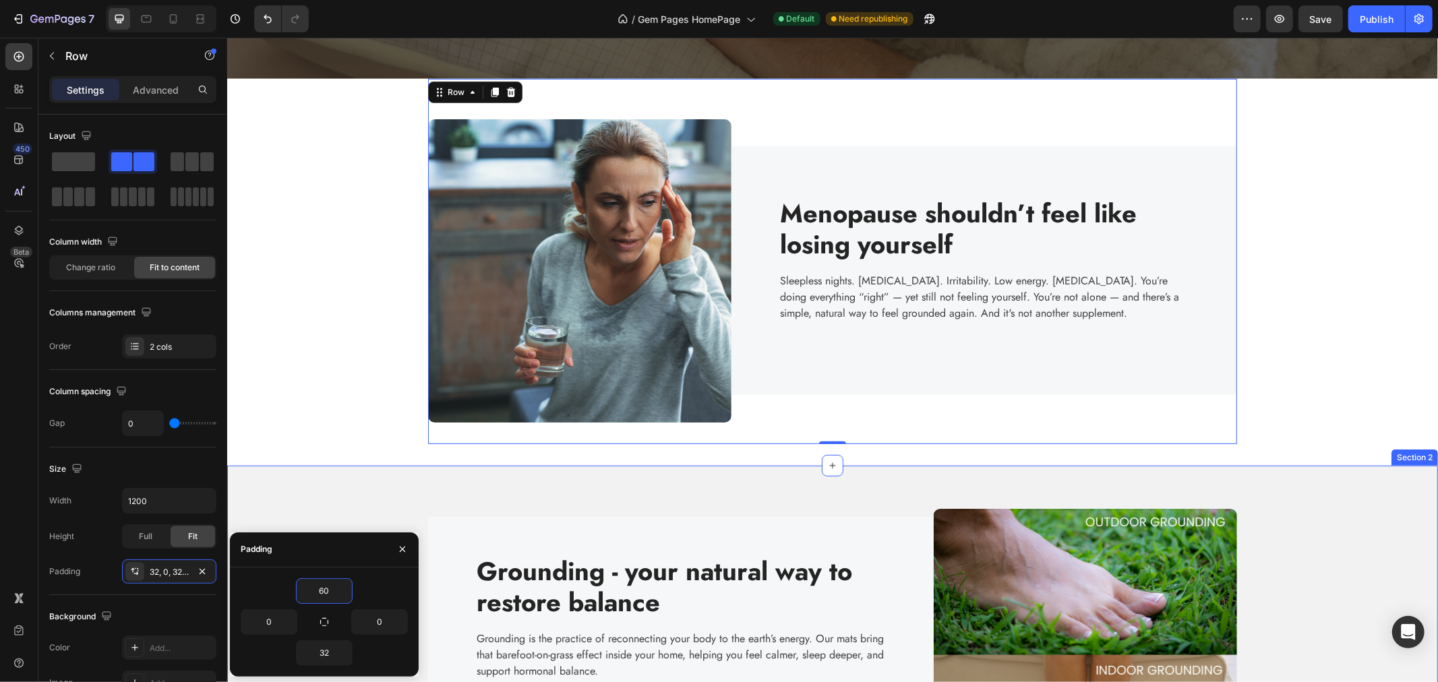
click at [675, 473] on div "Image Grounding - your natural way to restore balance Heading Grounding is the …" at bounding box center [831, 660] width 1211 height 390
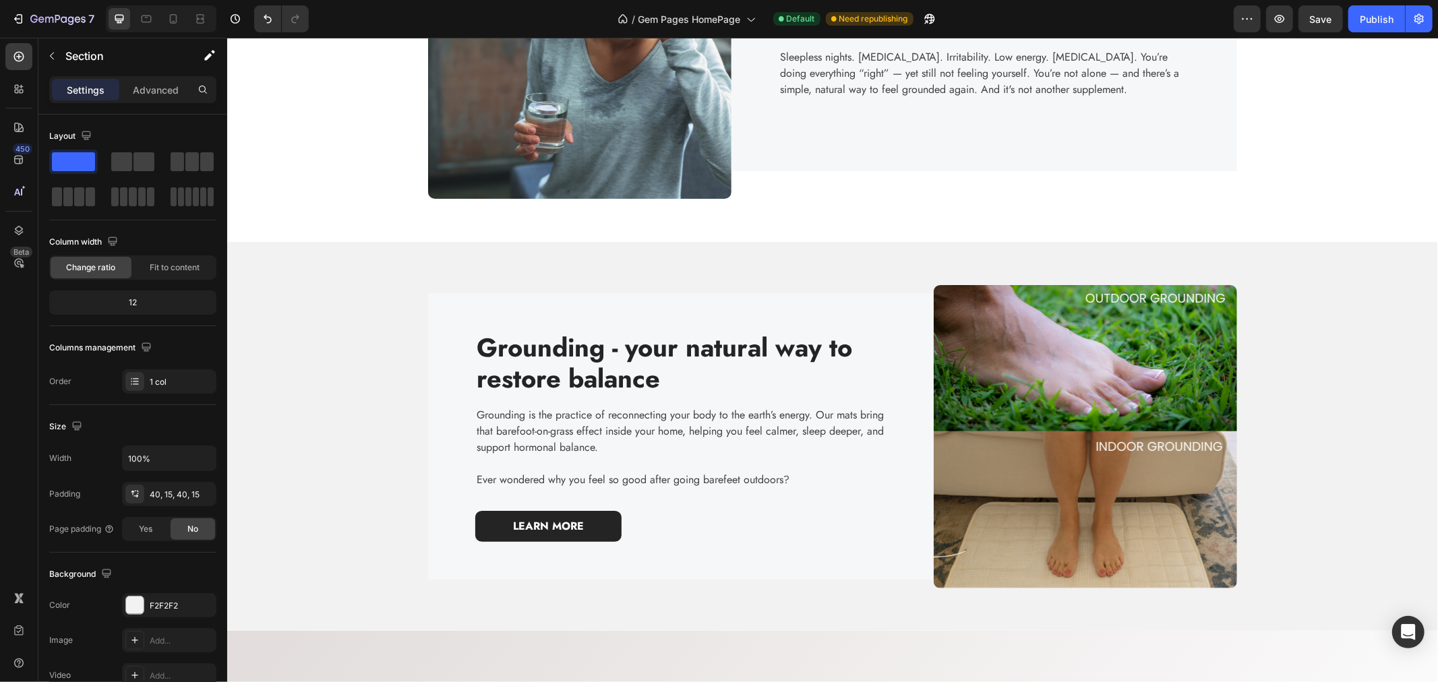
scroll to position [674, 0]
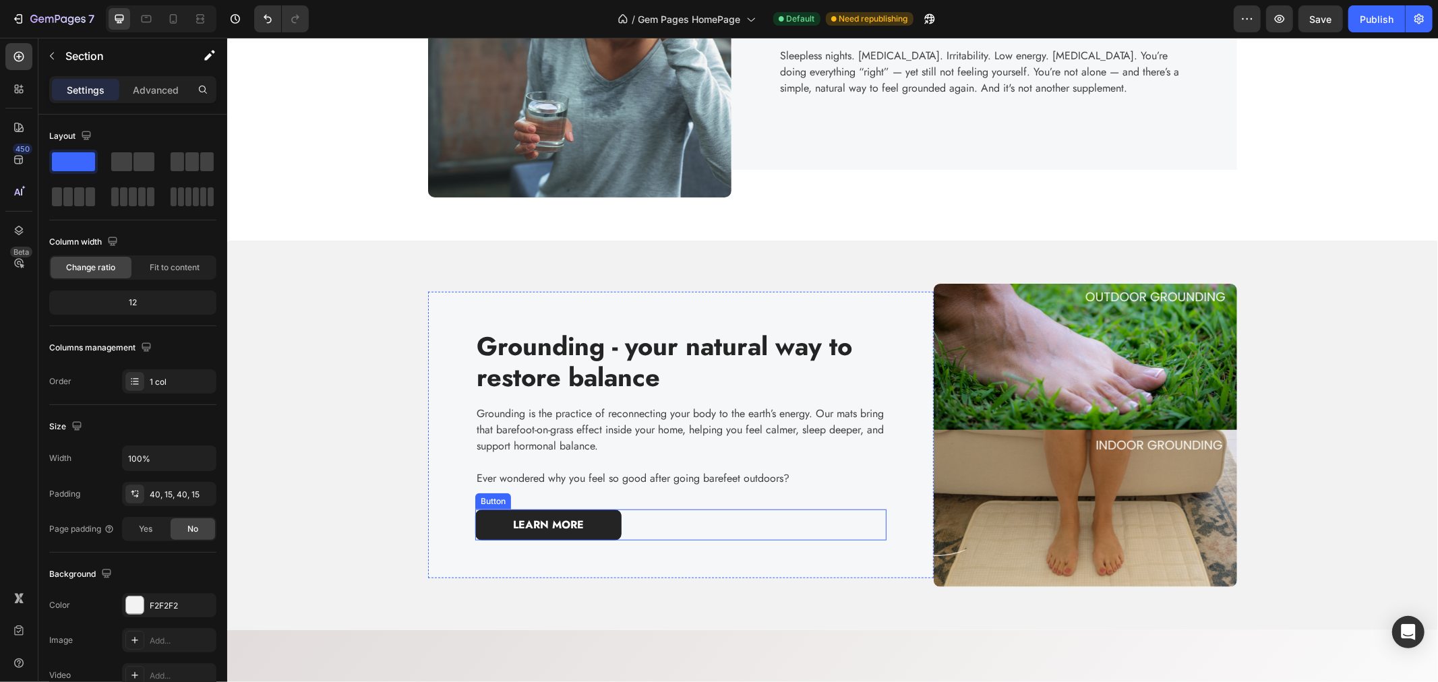
click at [853, 514] on div "LEARN MORE Button" at bounding box center [680, 524] width 411 height 31
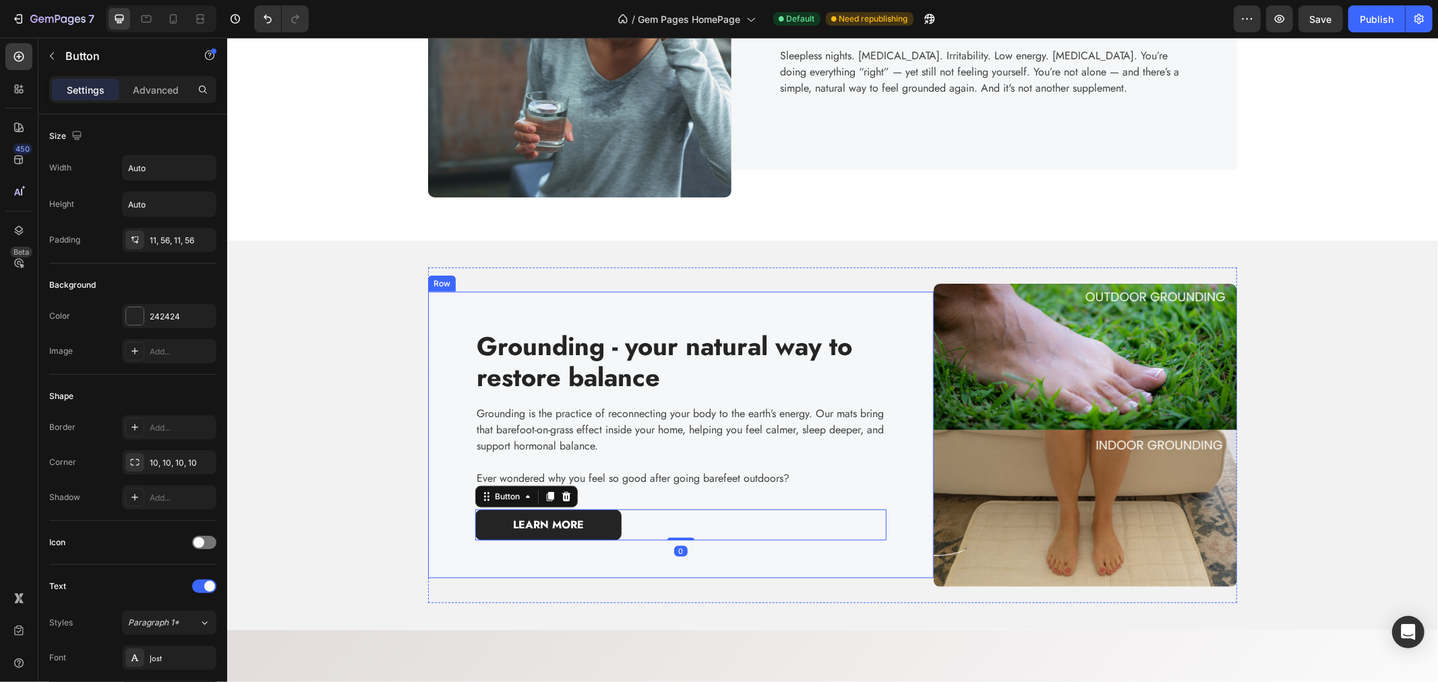
click at [848, 559] on div "Grounding - your natural way to restore balance Heading Grounding is the practi…" at bounding box center [680, 434] width 506 height 286
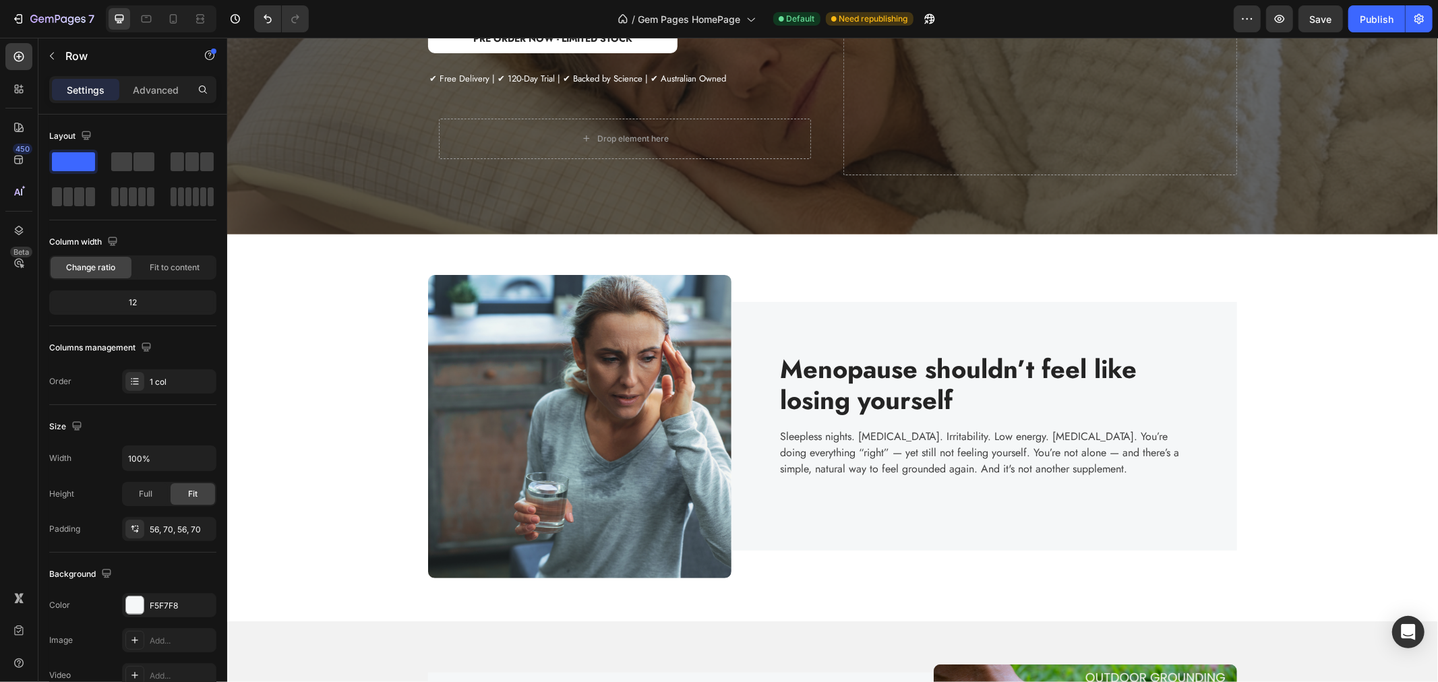
scroll to position [299, 0]
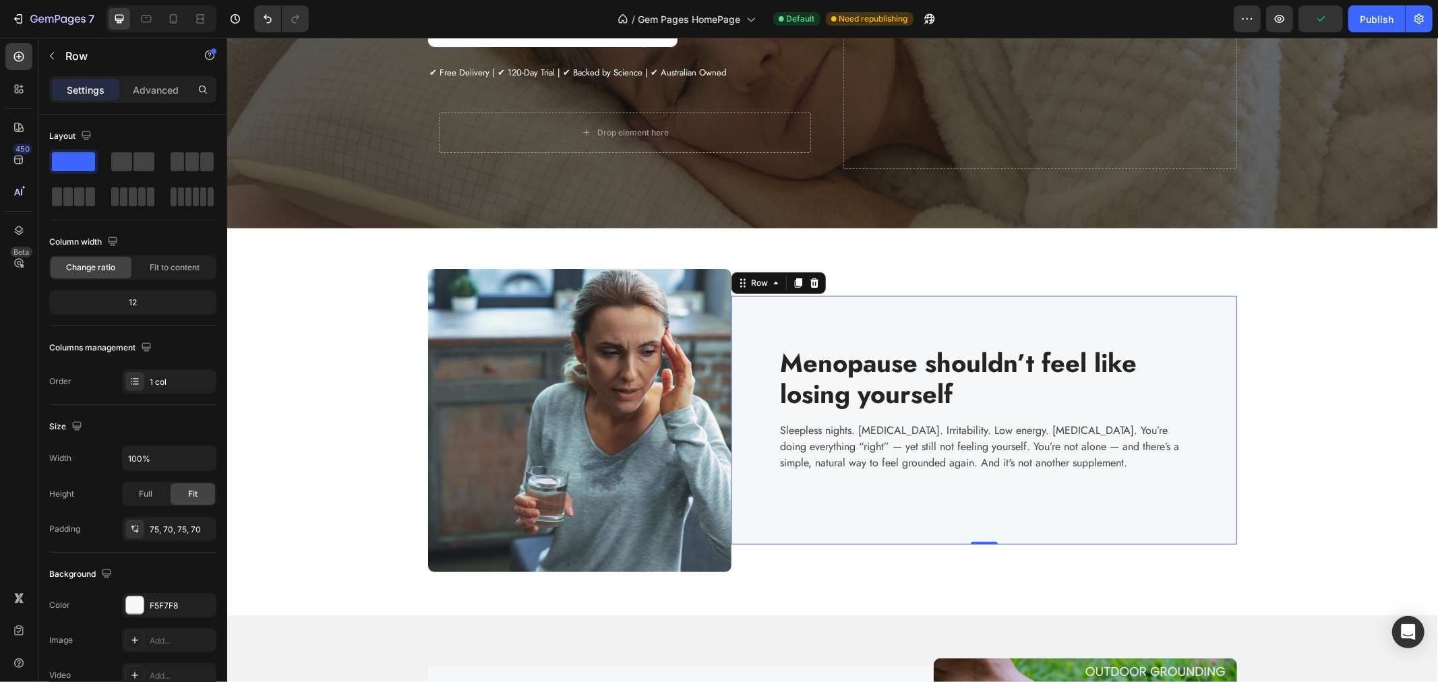
click at [1000, 525] on div "Menopause shouldn’t feel like losing yourself Heading Sleepless nights. Hot flu…" at bounding box center [984, 419] width 506 height 249
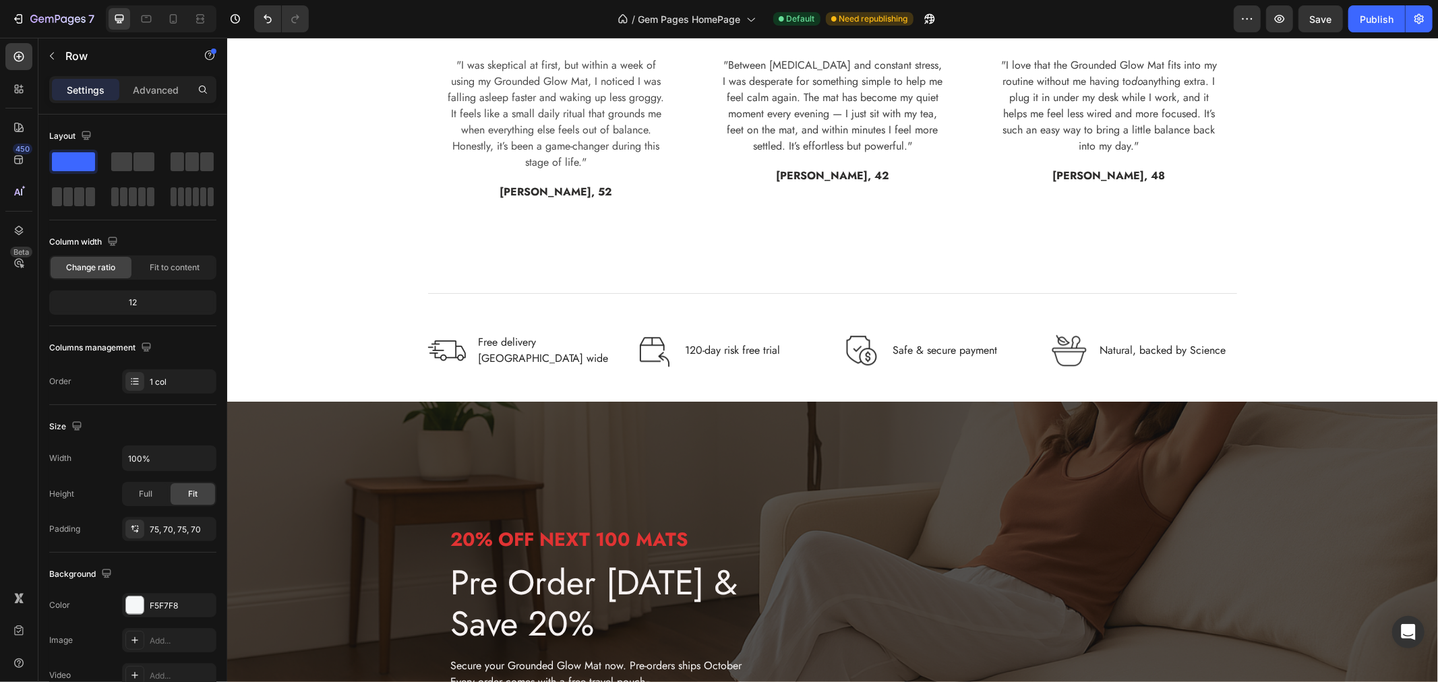
scroll to position [2846, 0]
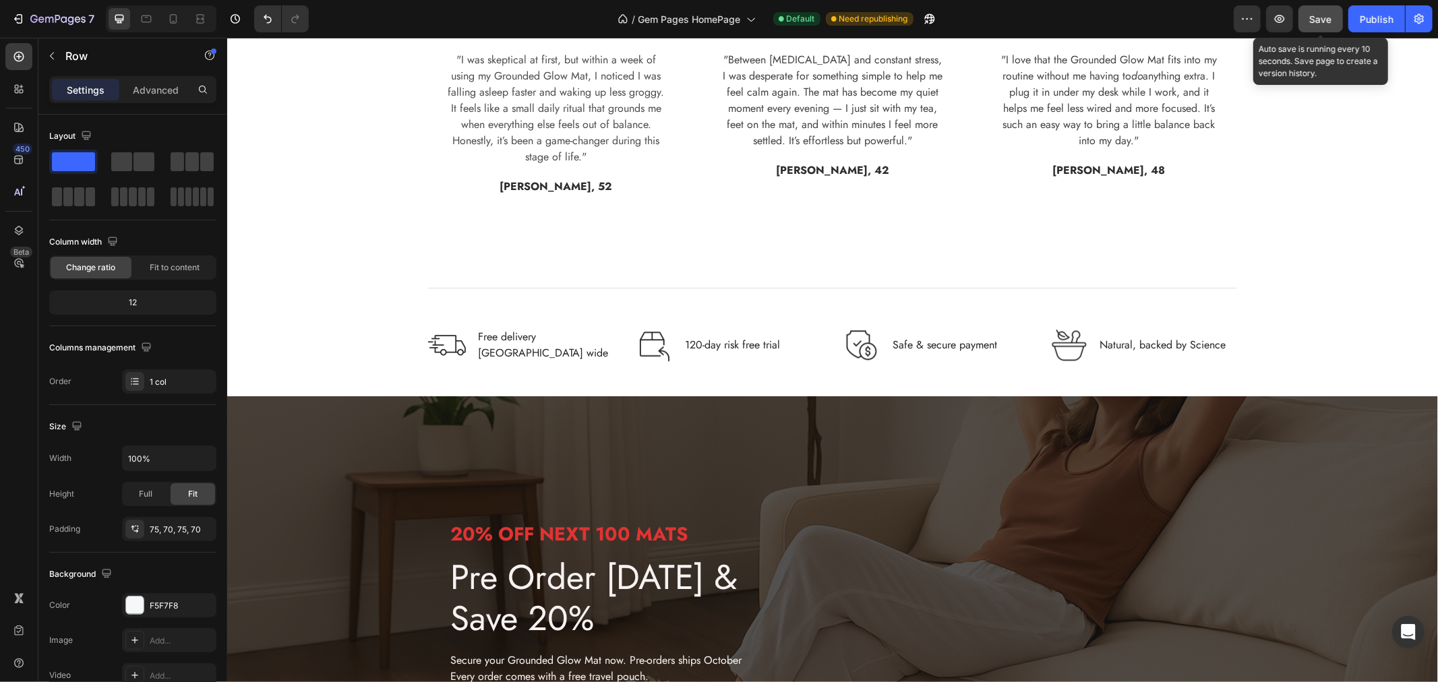
click at [1319, 26] on button "Save" at bounding box center [1320, 18] width 44 height 27
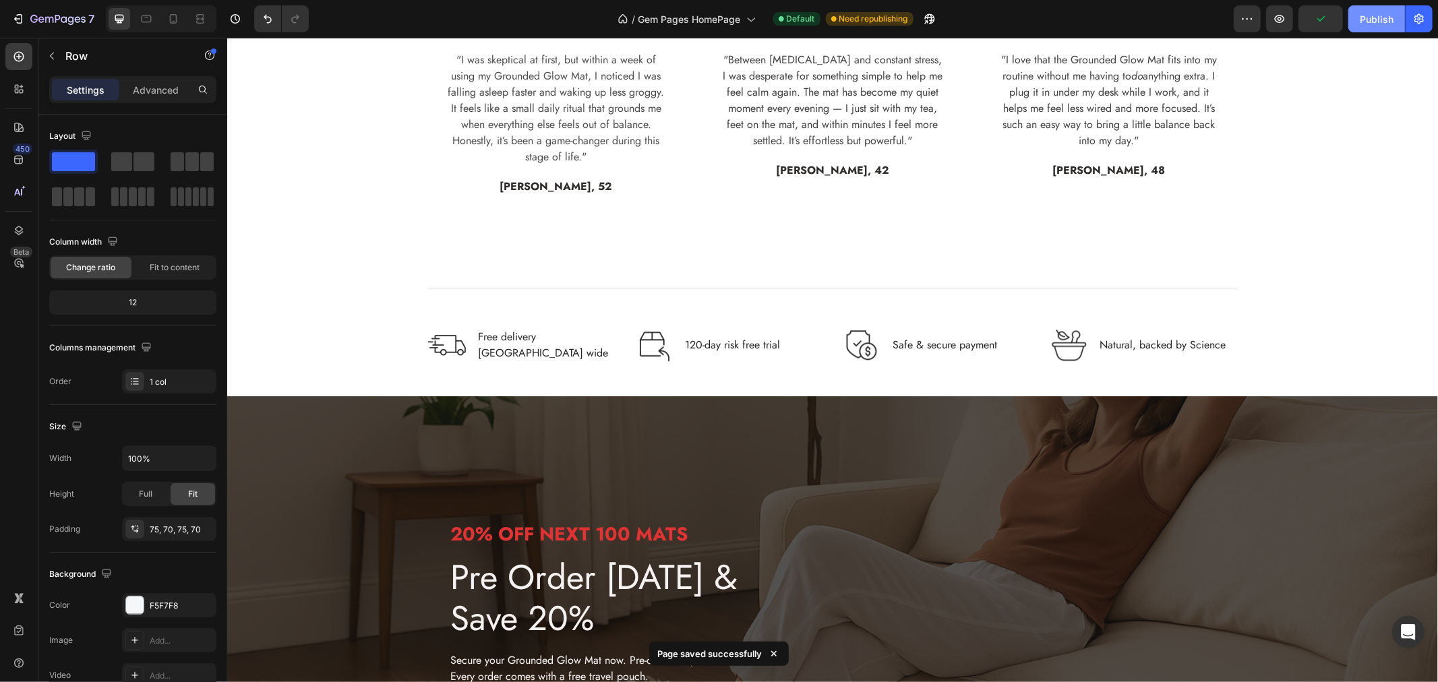
click at [1378, 16] on div "Publish" at bounding box center [1377, 19] width 34 height 14
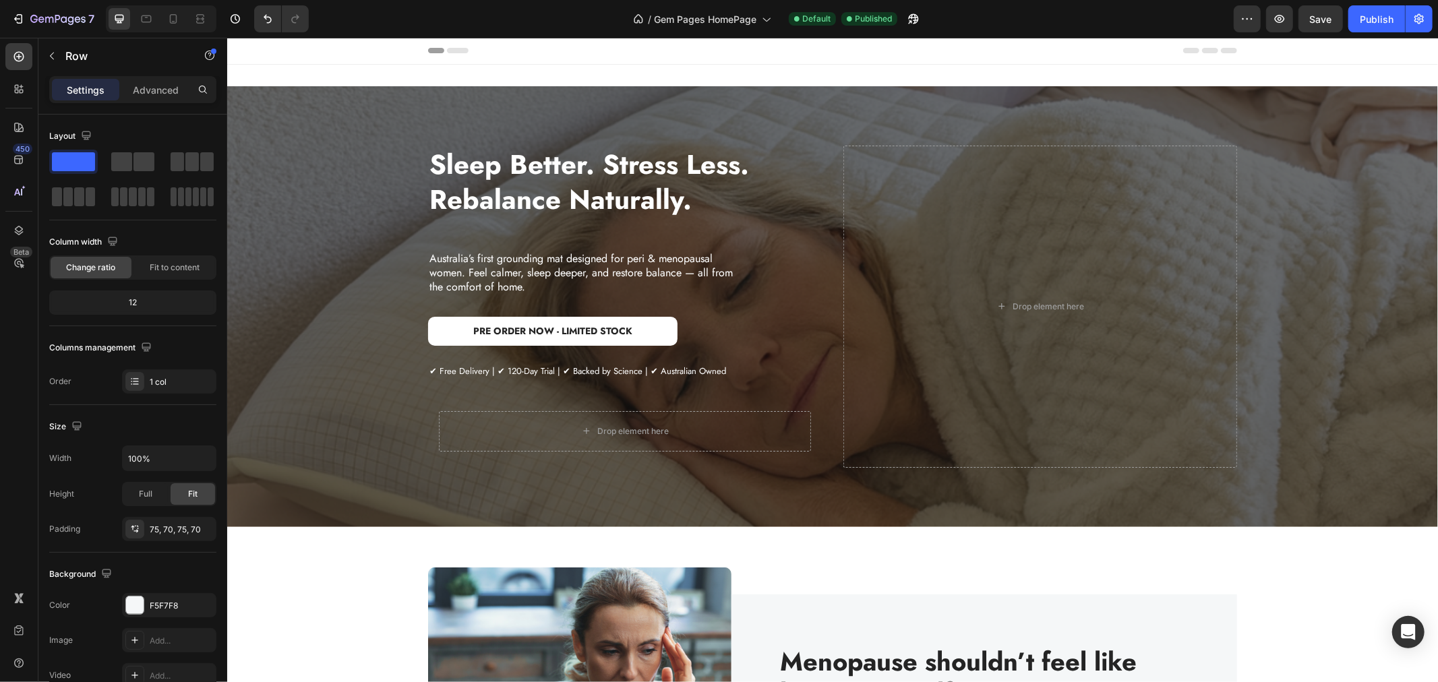
scroll to position [0, 0]
click at [710, 15] on span "Gem Pages HomePage" at bounding box center [705, 19] width 102 height 14
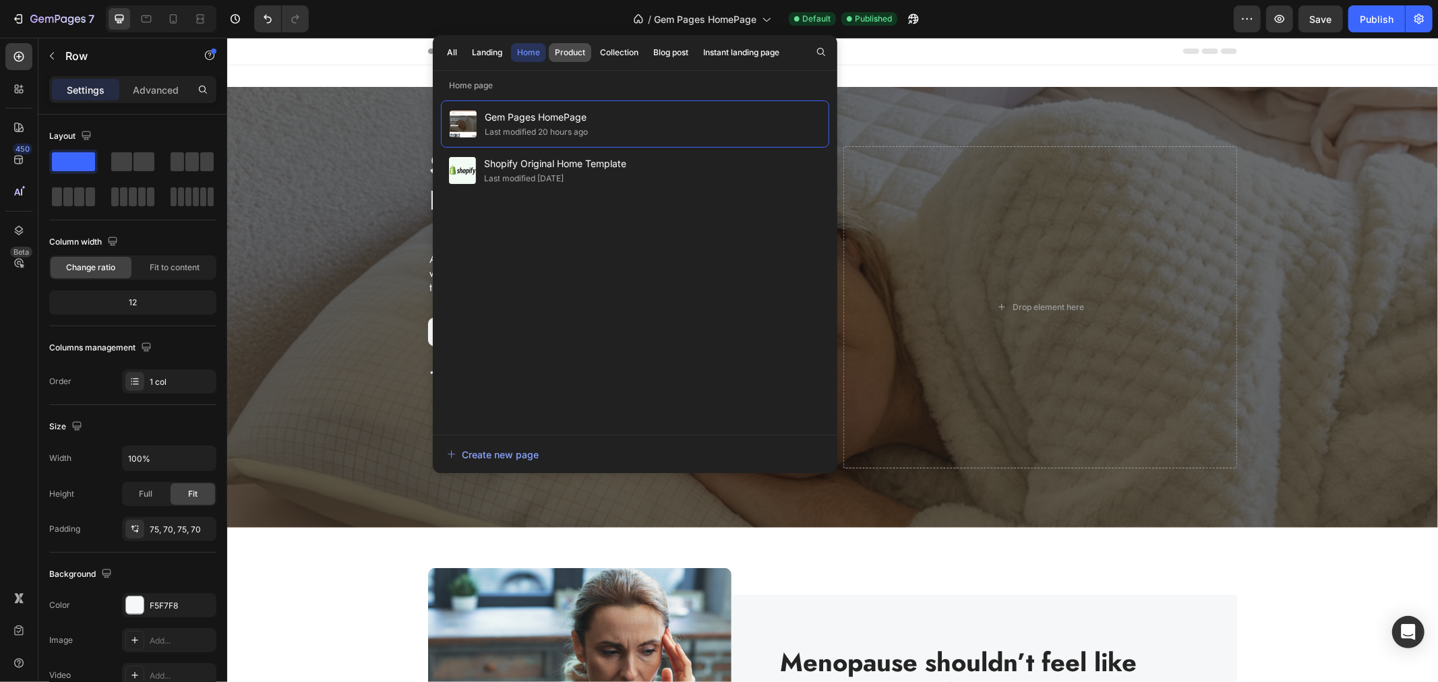
click at [572, 52] on div "Product" at bounding box center [570, 53] width 30 height 12
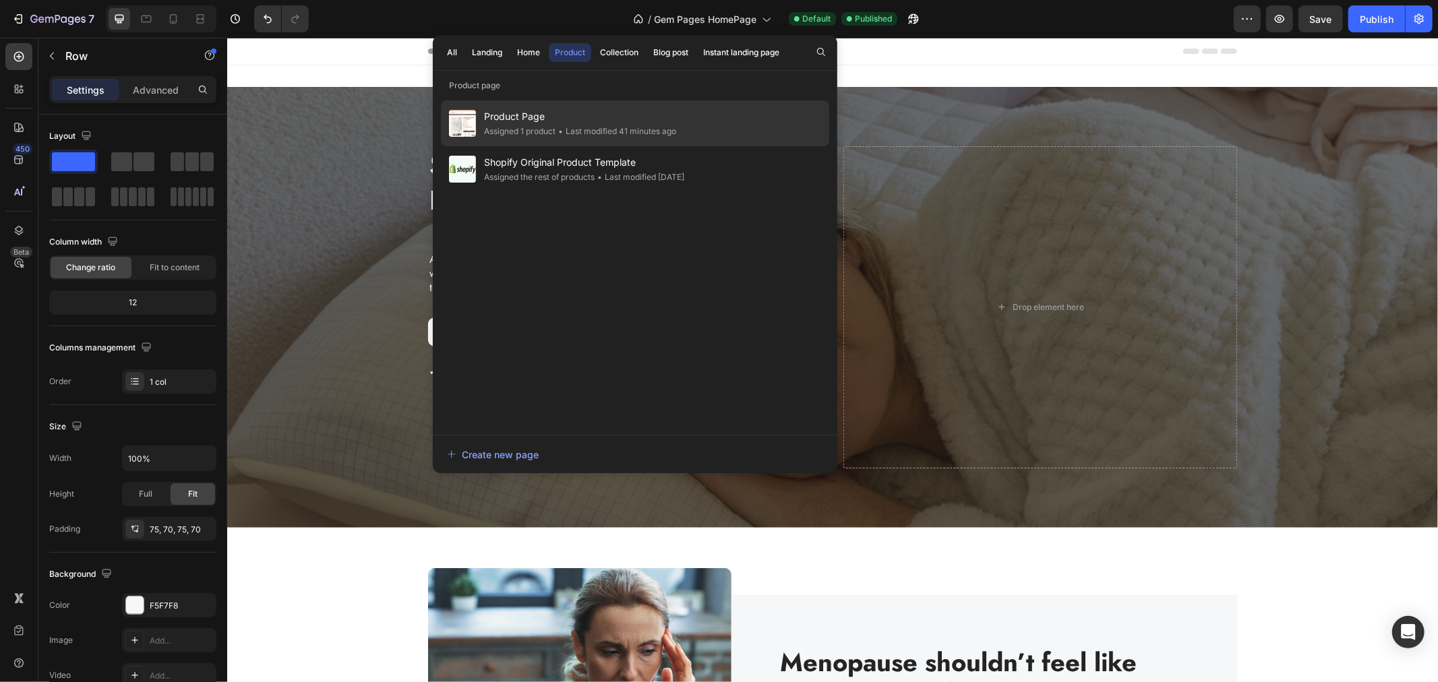
click at [566, 112] on span "Product Page" at bounding box center [580, 117] width 192 height 16
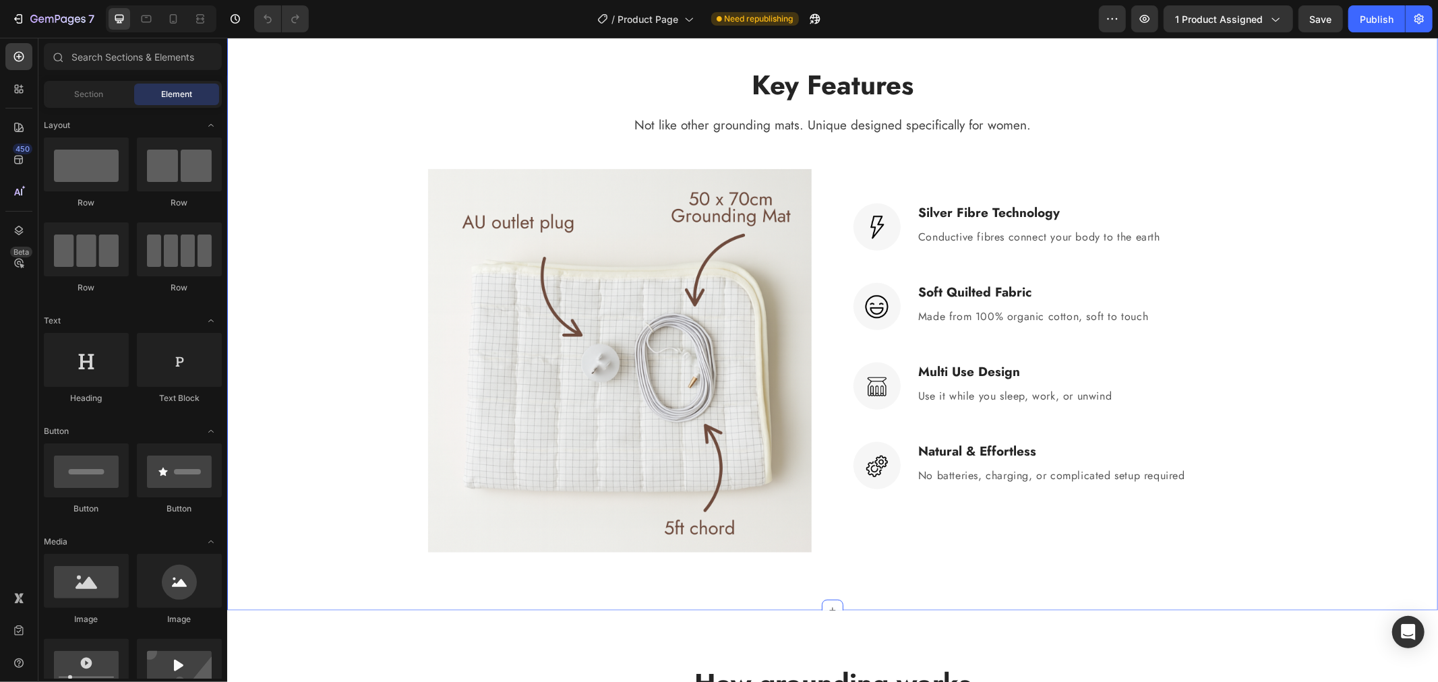
scroll to position [524, 0]
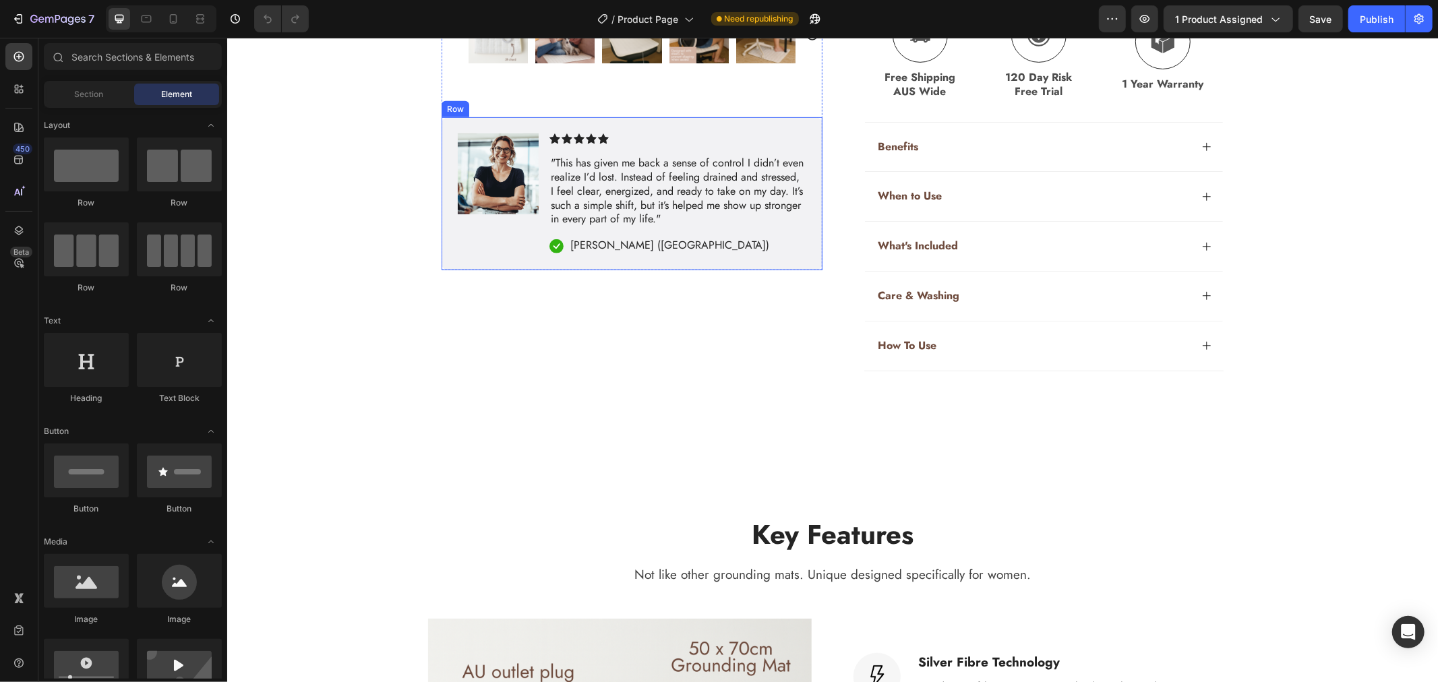
click at [748, 266] on div "Image Icon Icon Icon Icon Icon Icon List "This has given me back a sense of con…" at bounding box center [631, 193] width 381 height 153
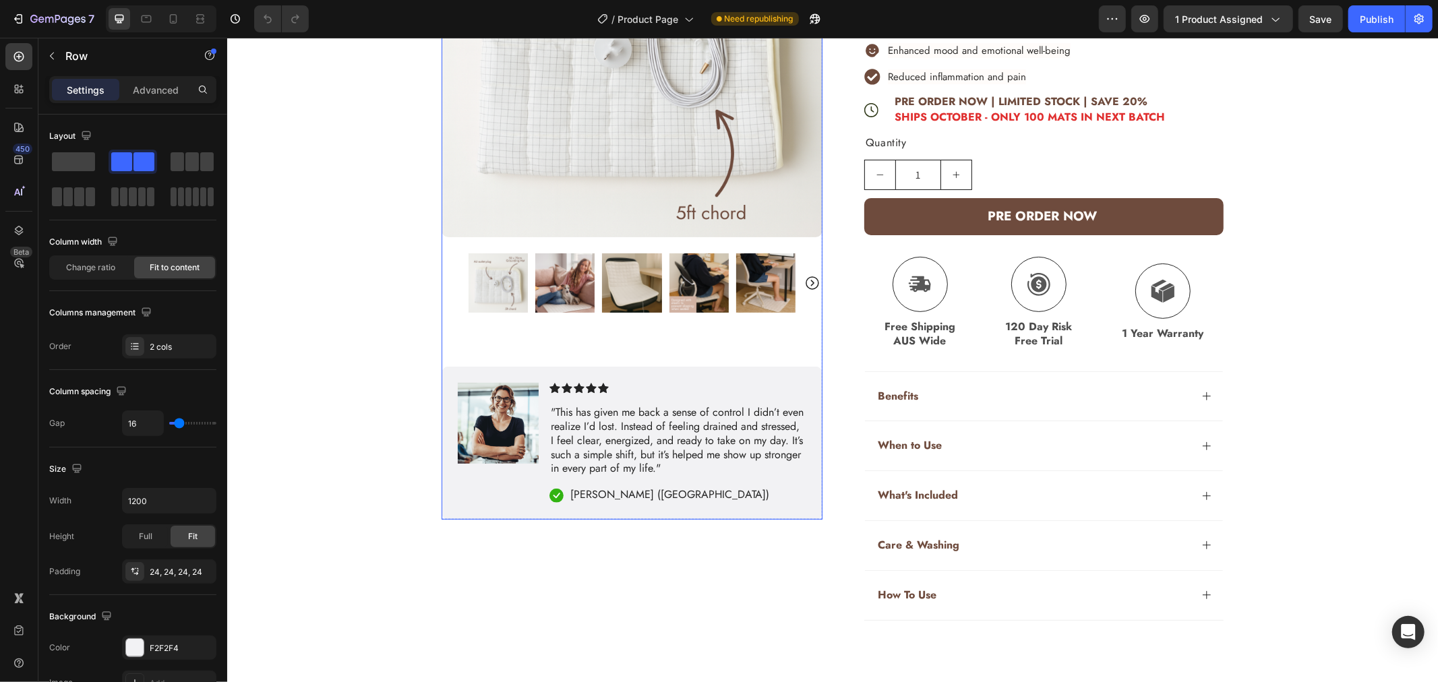
scroll to position [374, 0]
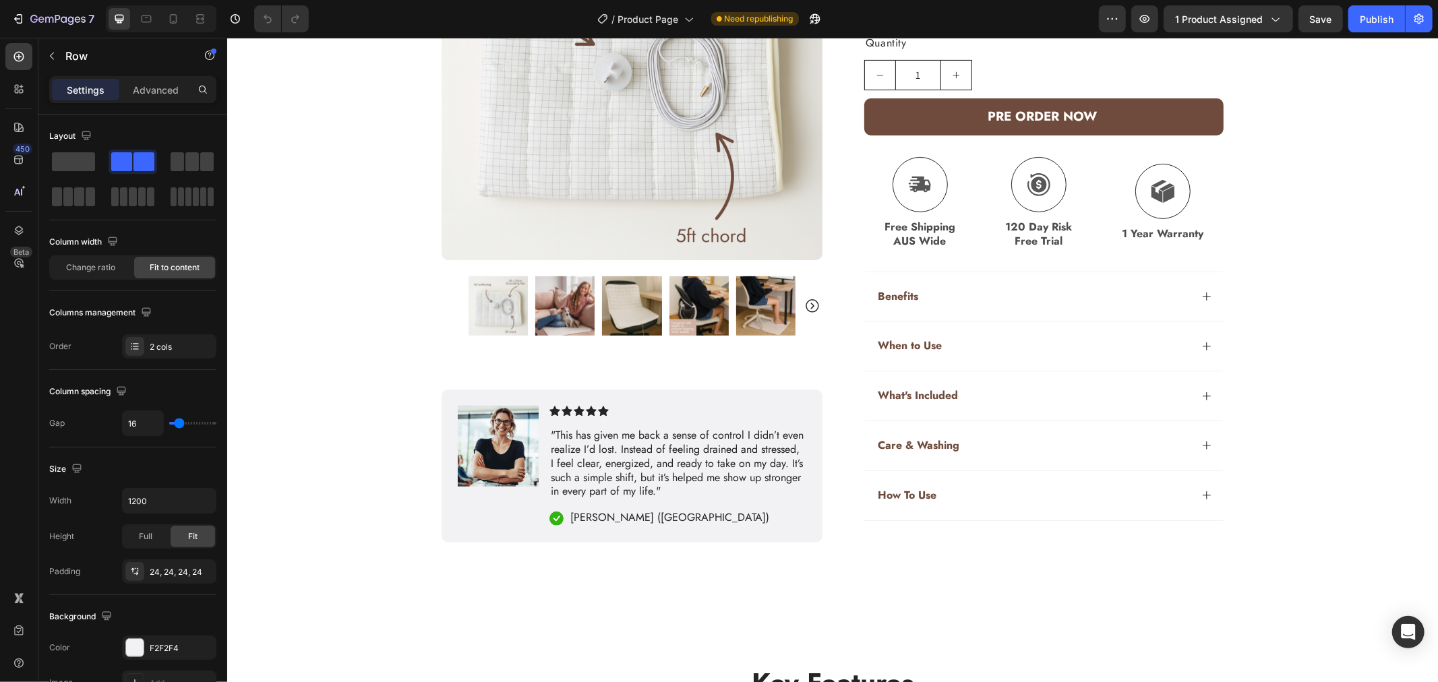
click at [785, 418] on div "Icon Icon Icon Icon Icon Icon List "This has given me back a sense of control I…" at bounding box center [677, 465] width 257 height 121
click at [450, 400] on div "Image Icon Icon Icon Icon Icon Icon List "This has given me back a sense of con…" at bounding box center [631, 465] width 381 height 153
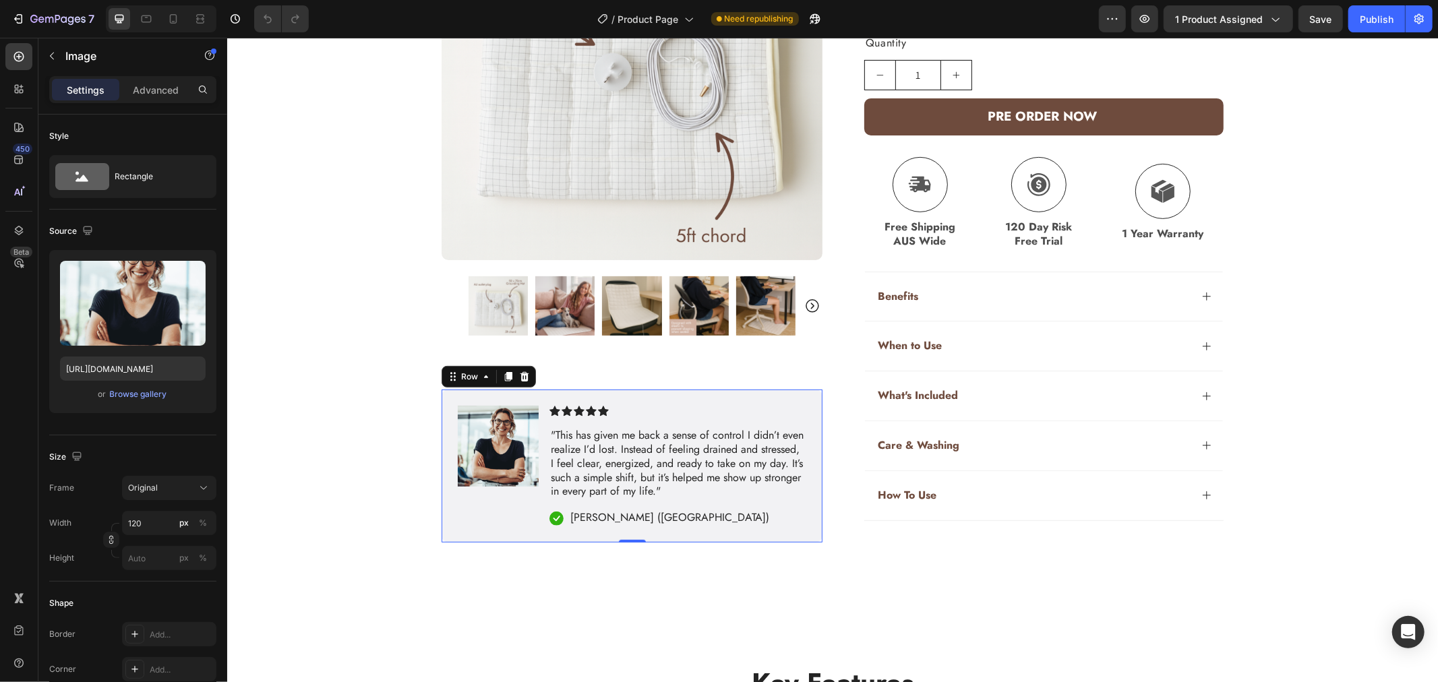
click at [750, 419] on div "Icon Icon Icon Icon Icon Icon List "This has given me back a sense of control I…" at bounding box center [677, 465] width 257 height 121
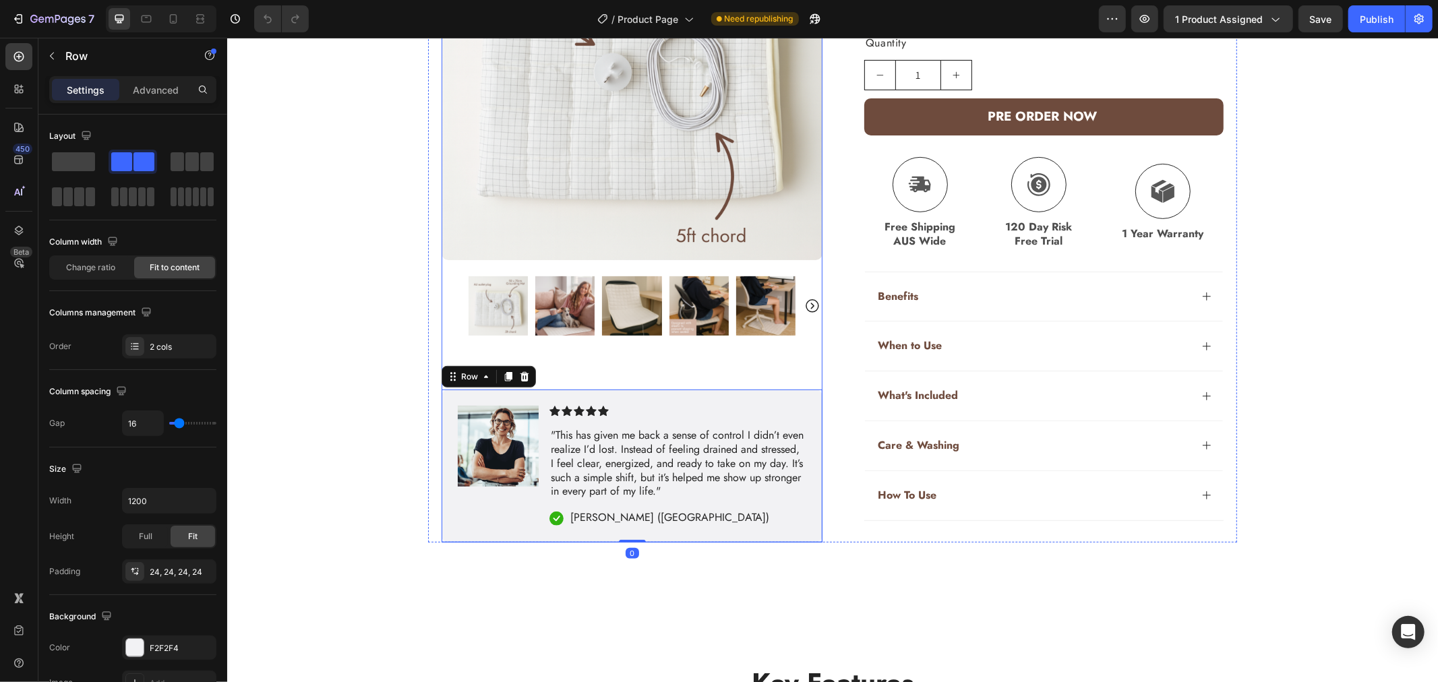
click at [526, 380] on div "Row" at bounding box center [488, 376] width 94 height 22
click at [520, 380] on icon at bounding box center [524, 375] width 9 height 9
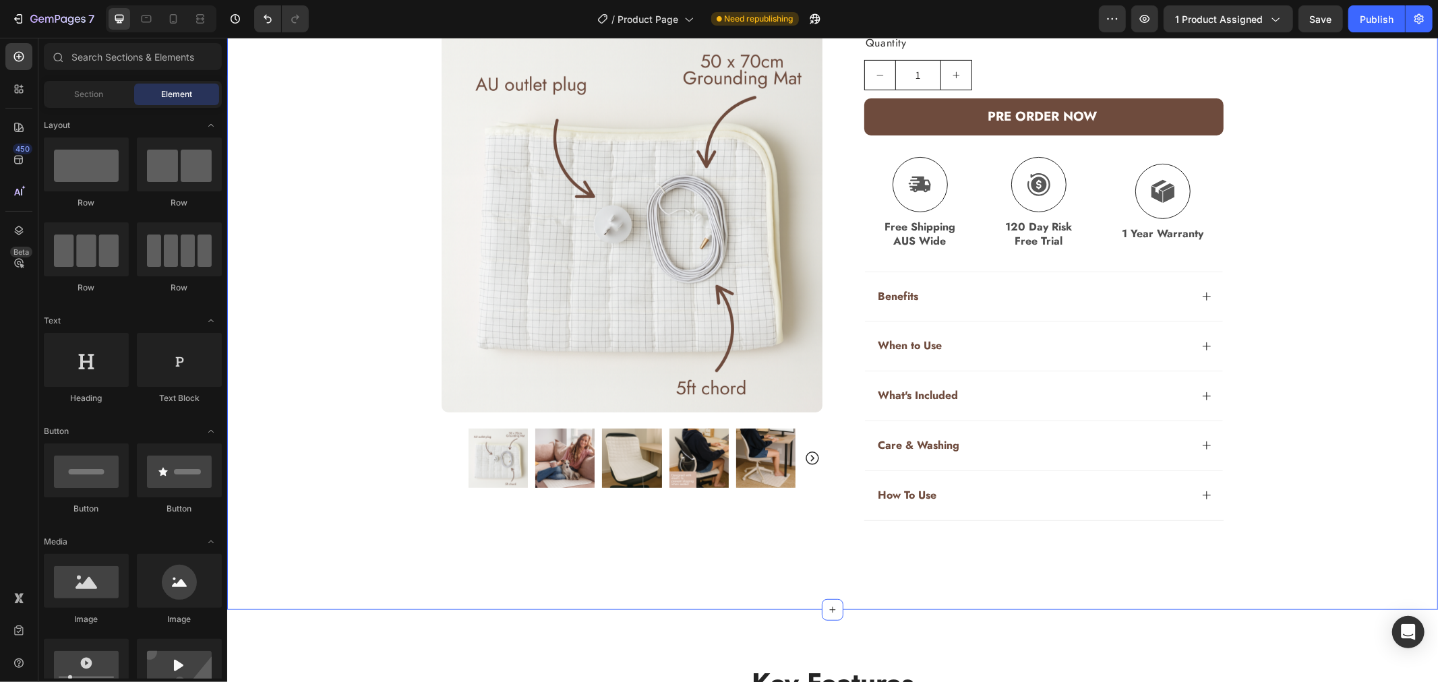
click at [866, 607] on div "Icon Free Shipping AUS Wide Text Block Row Icon PRE ORDER NOW - Limited stock T…" at bounding box center [831, 150] width 1211 height 919
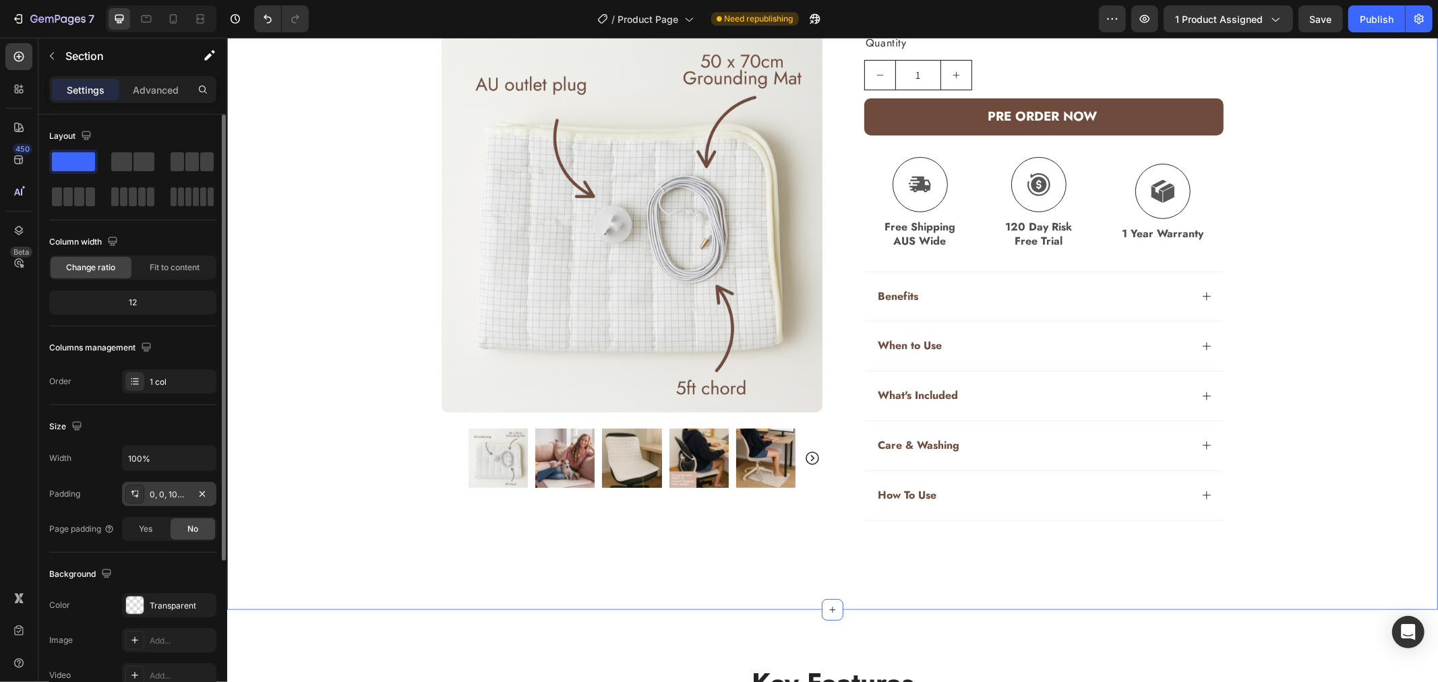
click at [169, 499] on div "0, 0, 100, 0" at bounding box center [169, 495] width 39 height 12
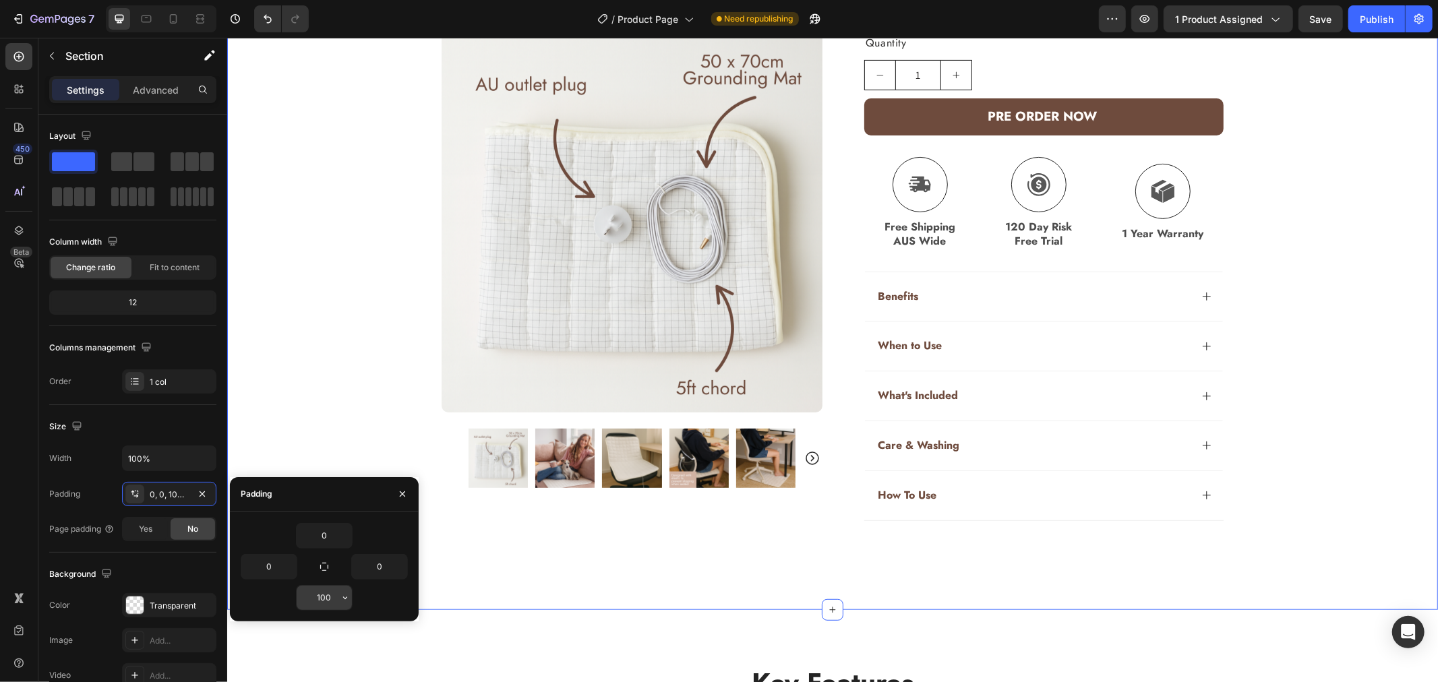
click at [328, 599] on input "100" at bounding box center [324, 598] width 55 height 24
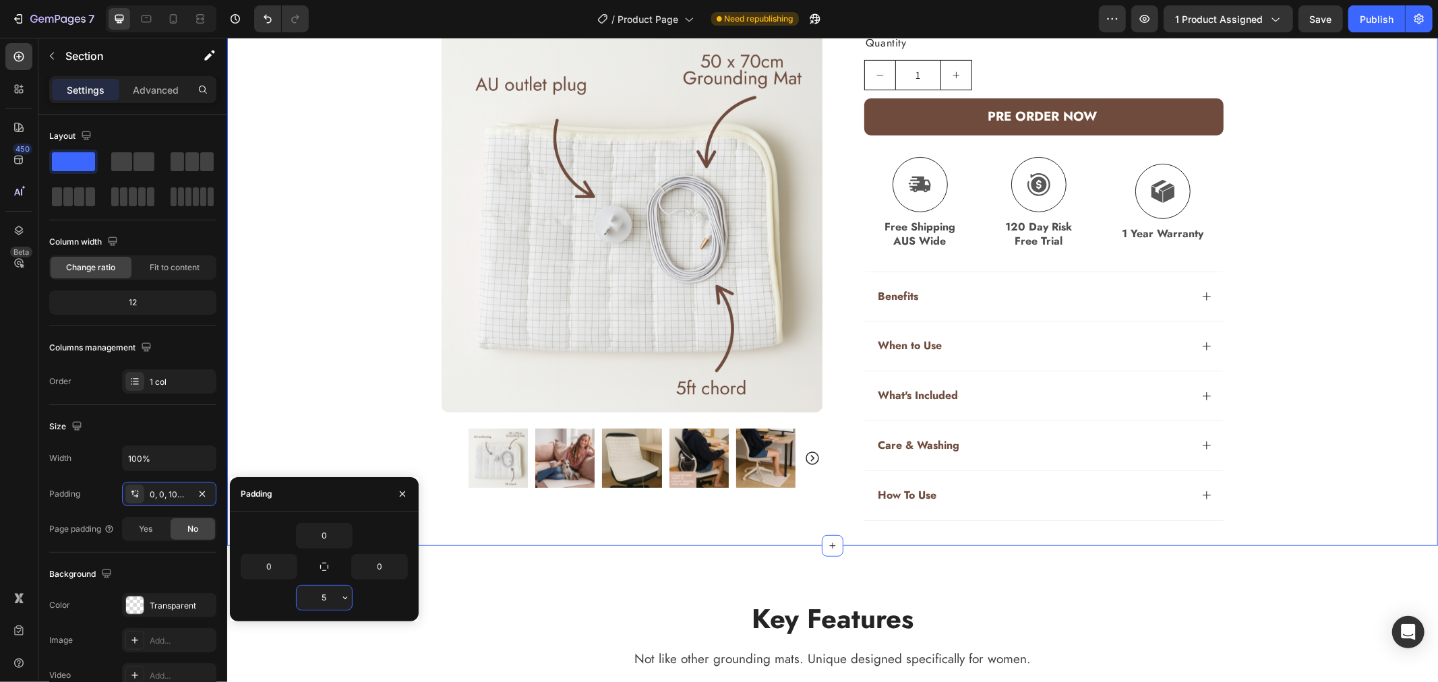
type input "50"
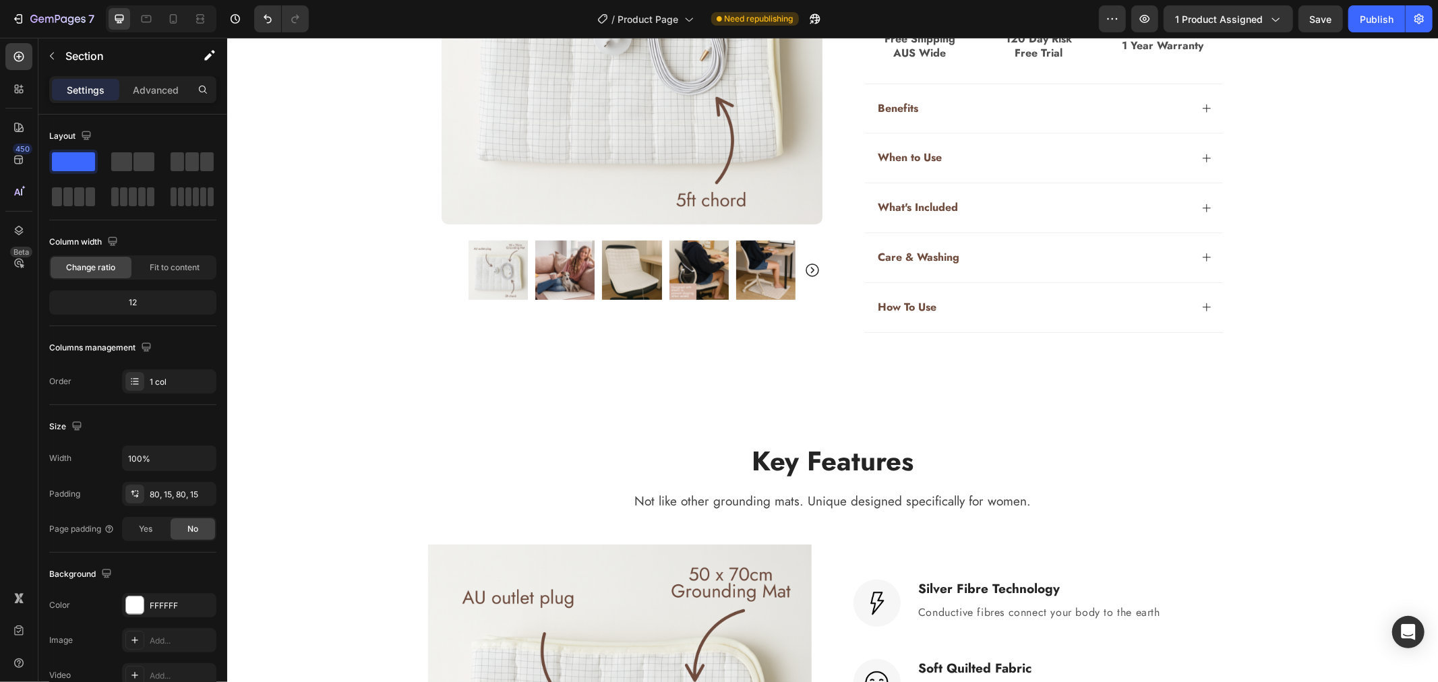
scroll to position [674, 0]
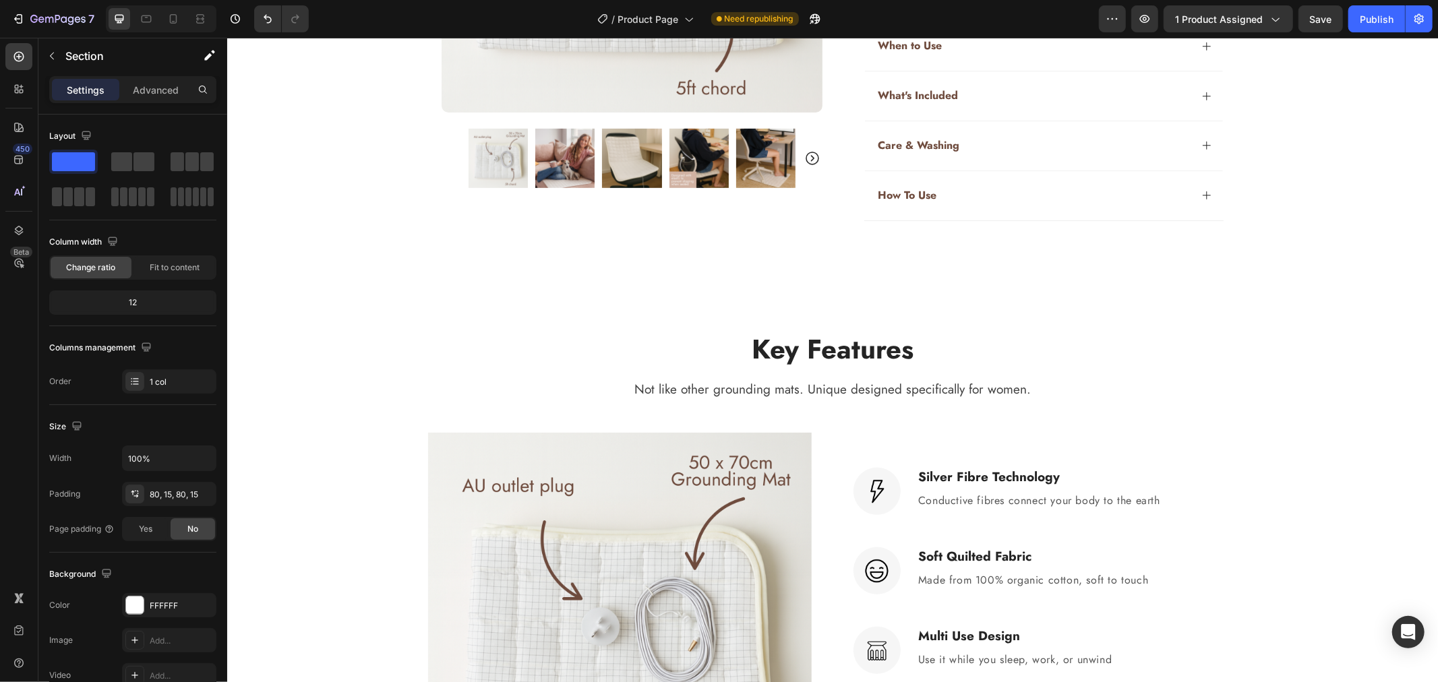
click at [1333, 308] on div "Key Features Heading Not like other grounding mats. Unique designed specificall…" at bounding box center [831, 575] width 1211 height 599
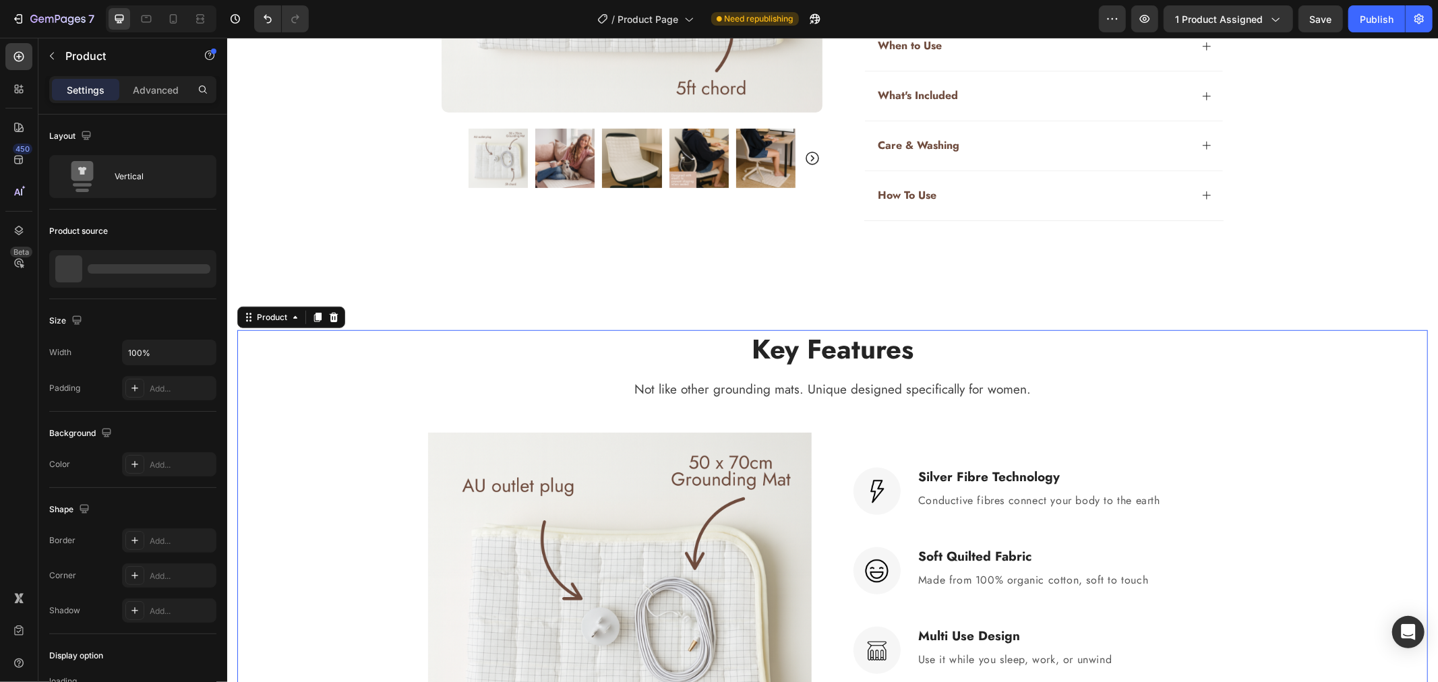
click at [1333, 338] on div "Key Features Heading Not like other grounding mats. Unique designed specificall…" at bounding box center [832, 575] width 1190 height 491
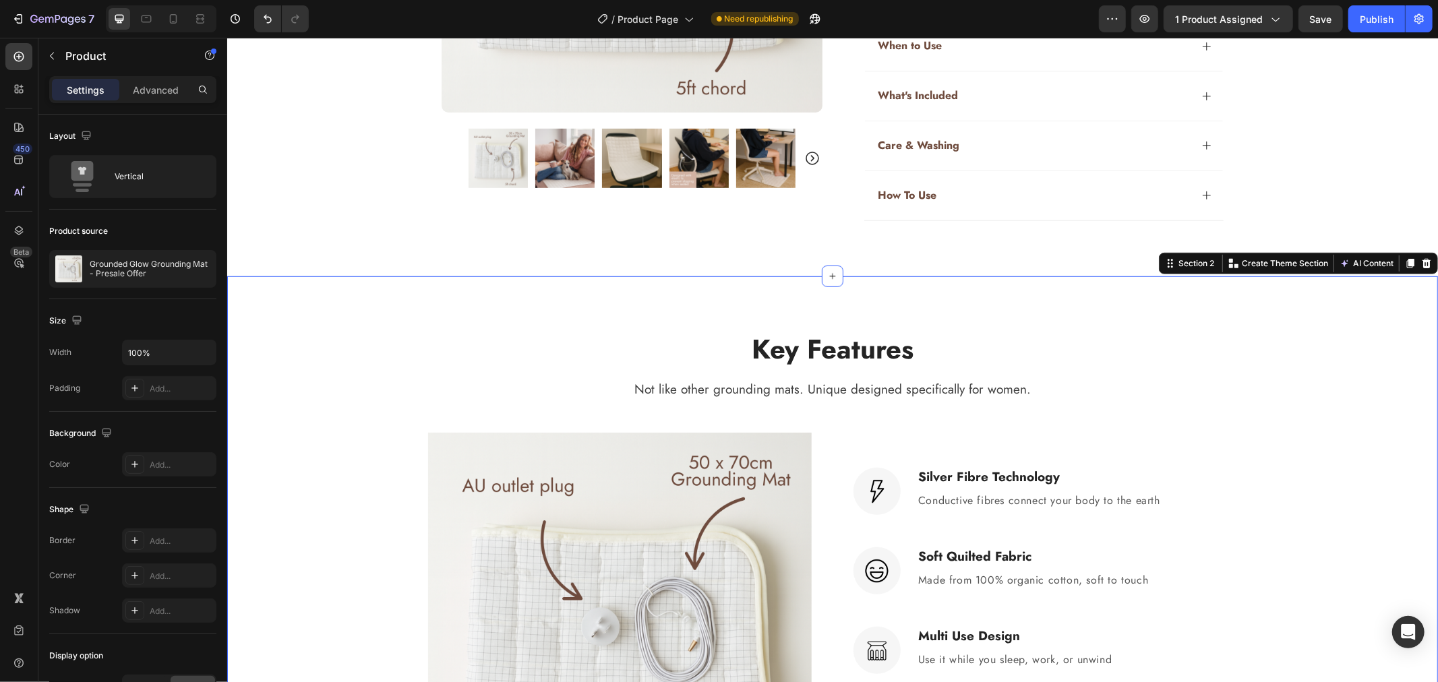
click at [1336, 316] on div "Key Features Heading Not like other grounding mats. Unique designed specificall…" at bounding box center [831, 575] width 1211 height 599
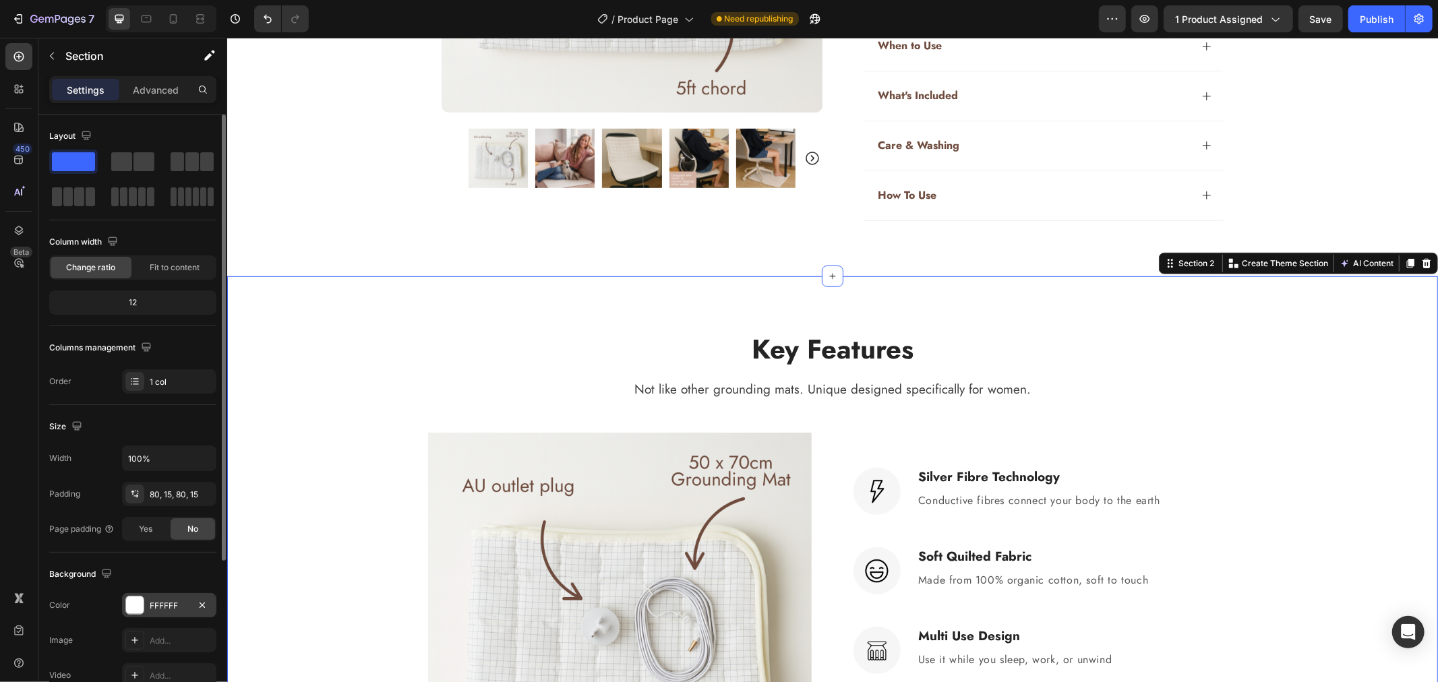
click at [177, 605] on div "FFFFFF" at bounding box center [169, 606] width 39 height 12
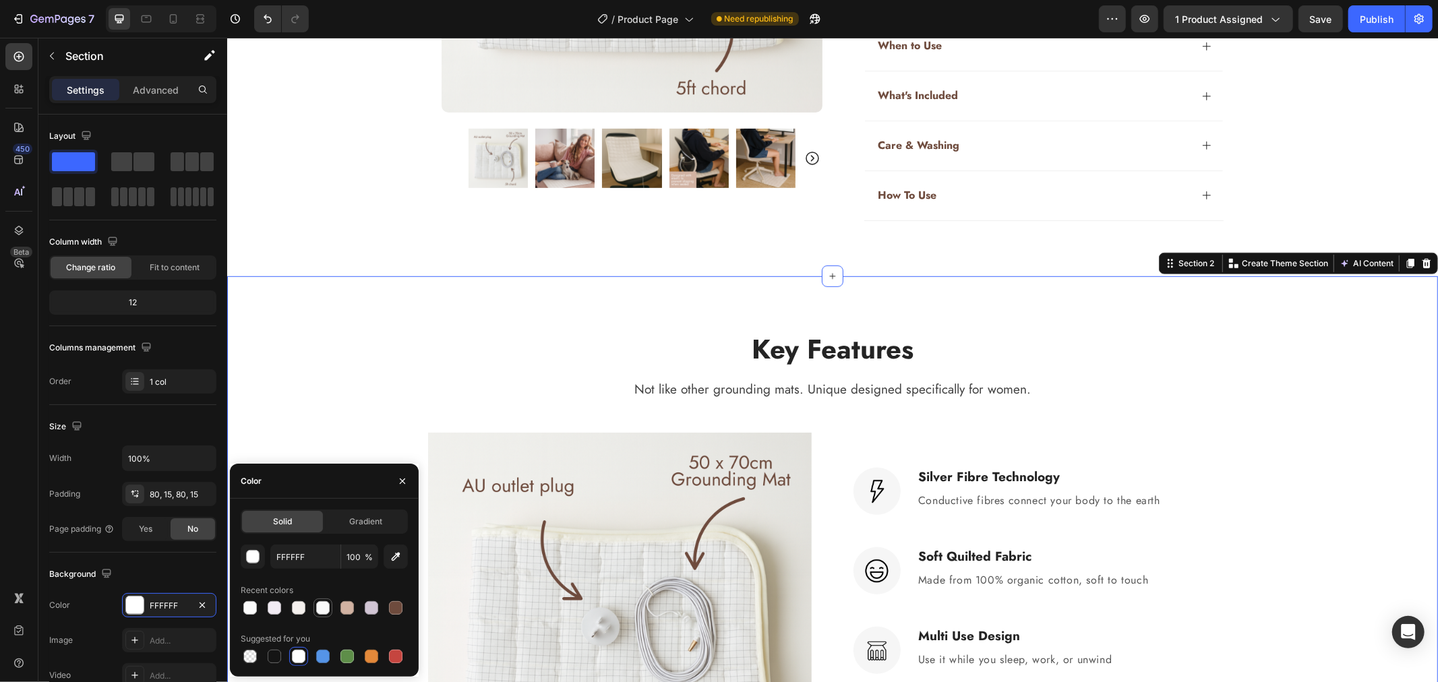
click at [319, 611] on div at bounding box center [322, 607] width 13 height 13
type input "F9F9F9"
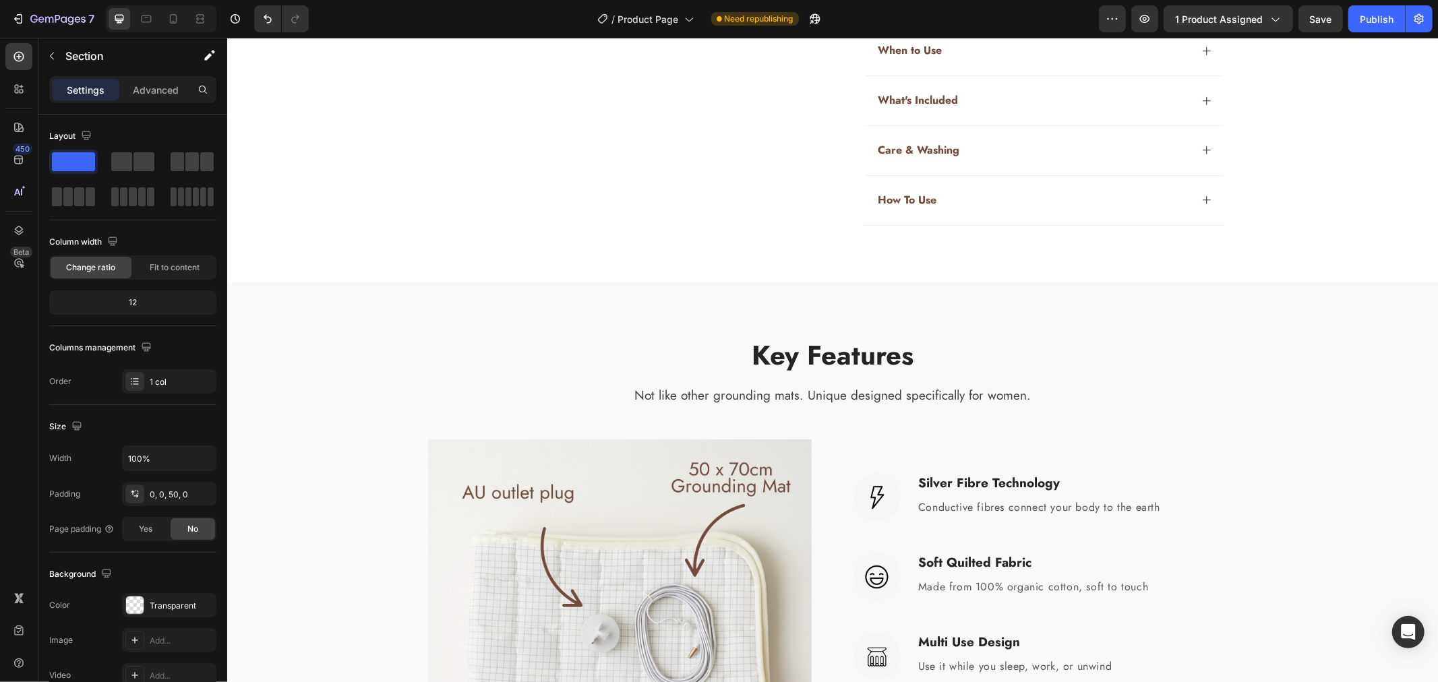
scroll to position [449, 0]
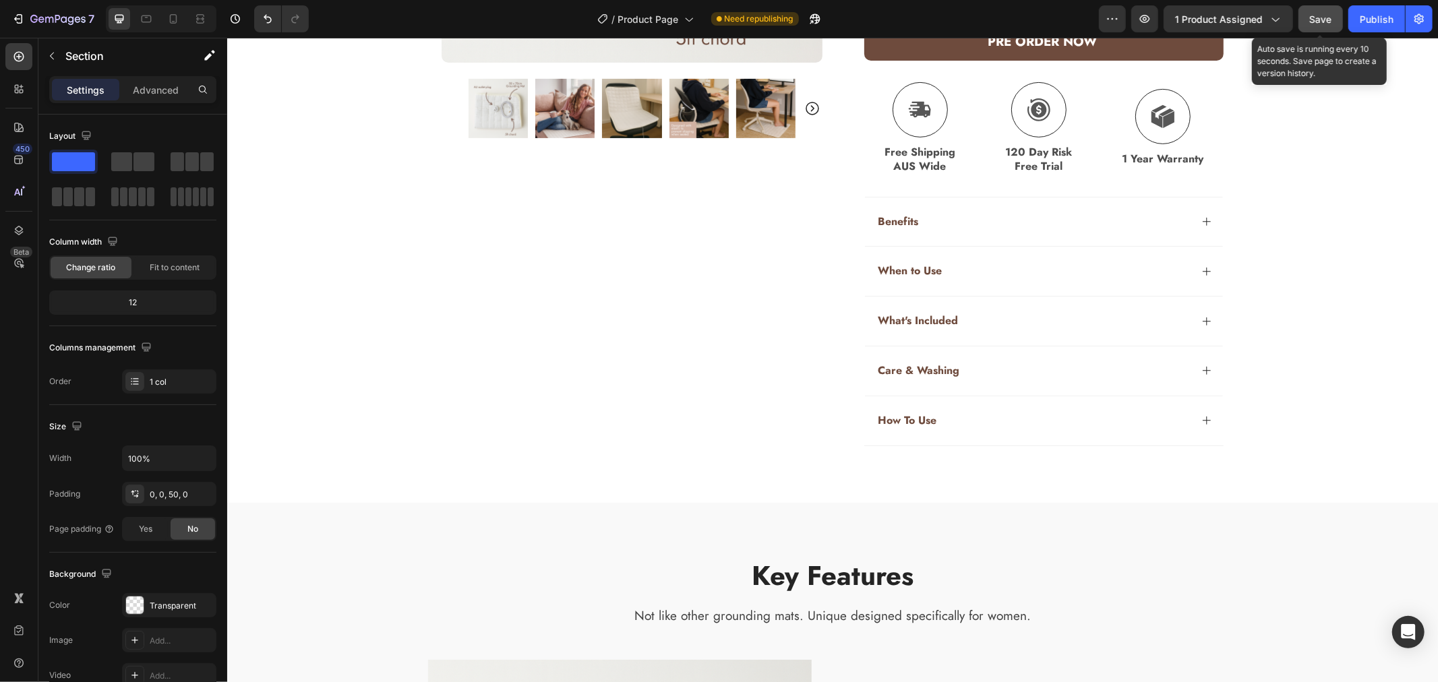
click at [1305, 11] on button "Save" at bounding box center [1320, 18] width 44 height 27
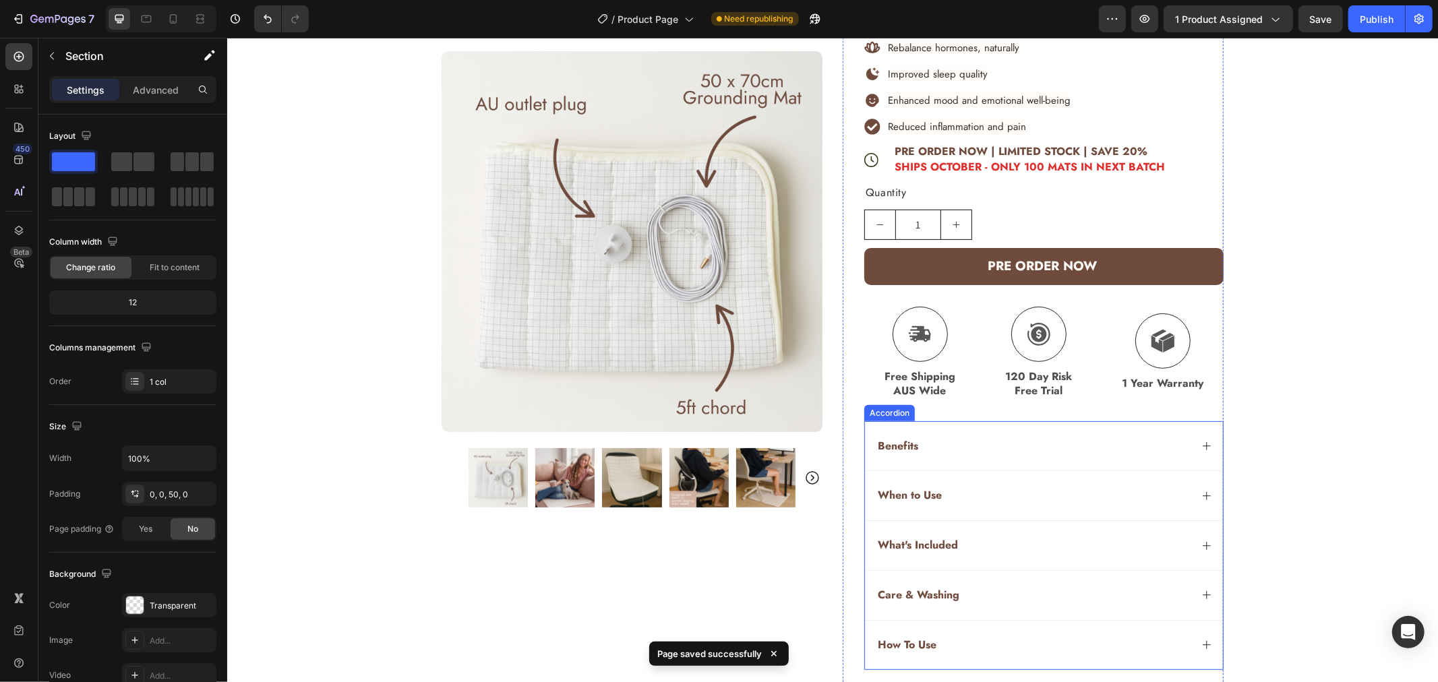
scroll to position [0, 0]
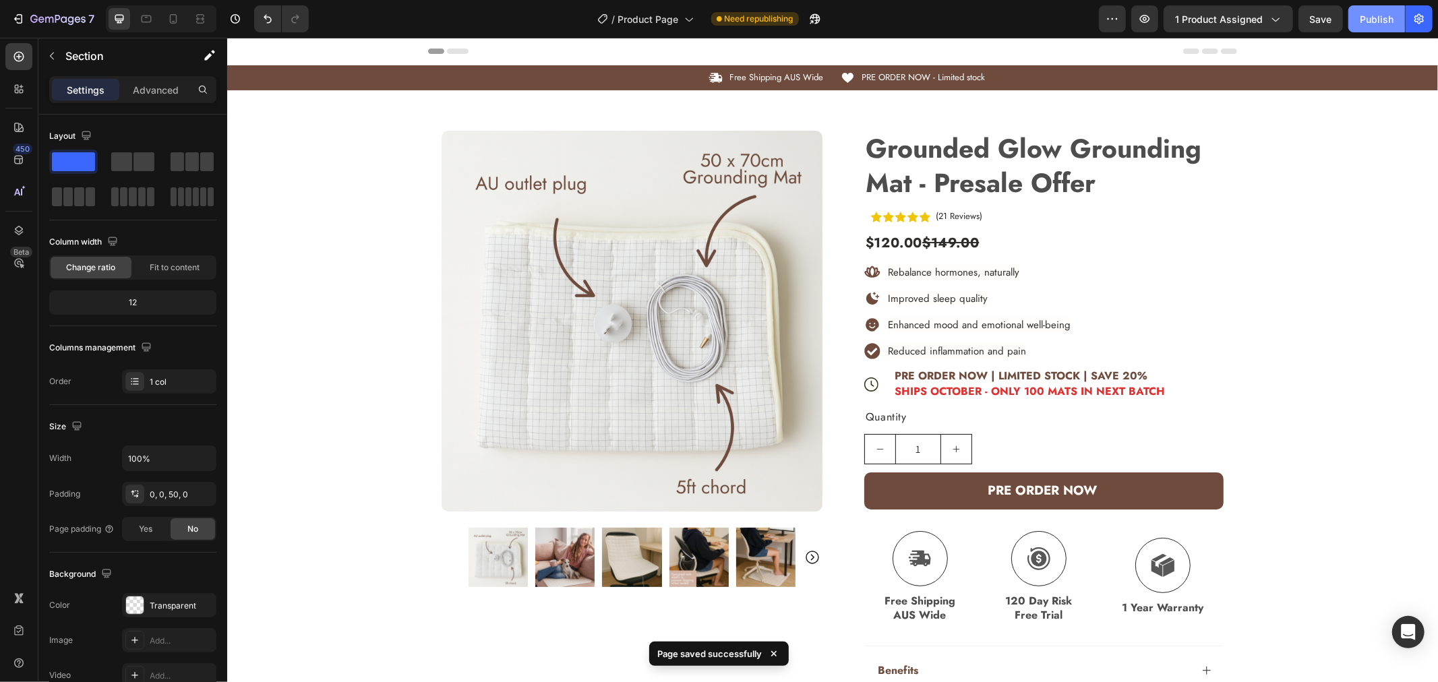
click at [1379, 21] on div "Publish" at bounding box center [1377, 19] width 34 height 14
